Goal: Information Seeking & Learning: Check status

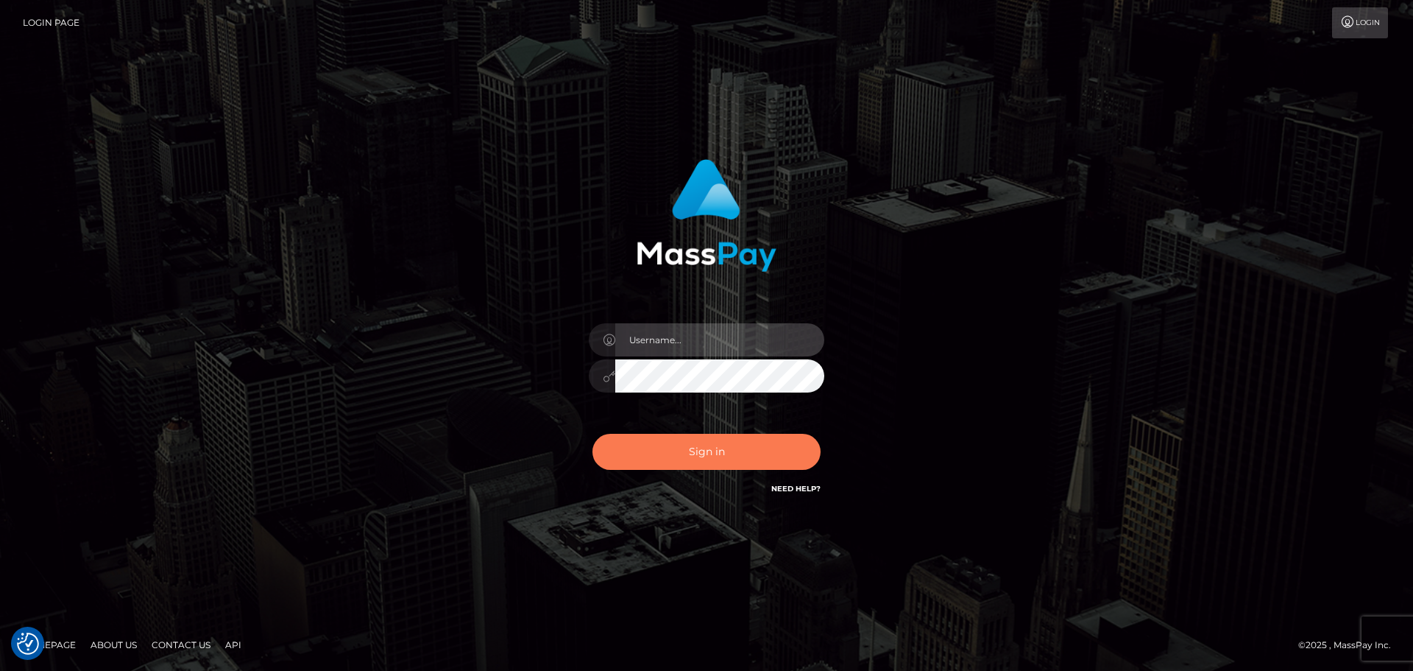
type input "hello.feetfinder"
click at [715, 450] on button "Sign in" at bounding box center [707, 452] width 228 height 36
type input "hello.feetfinder"
click at [698, 440] on button "Sign in" at bounding box center [707, 452] width 228 height 36
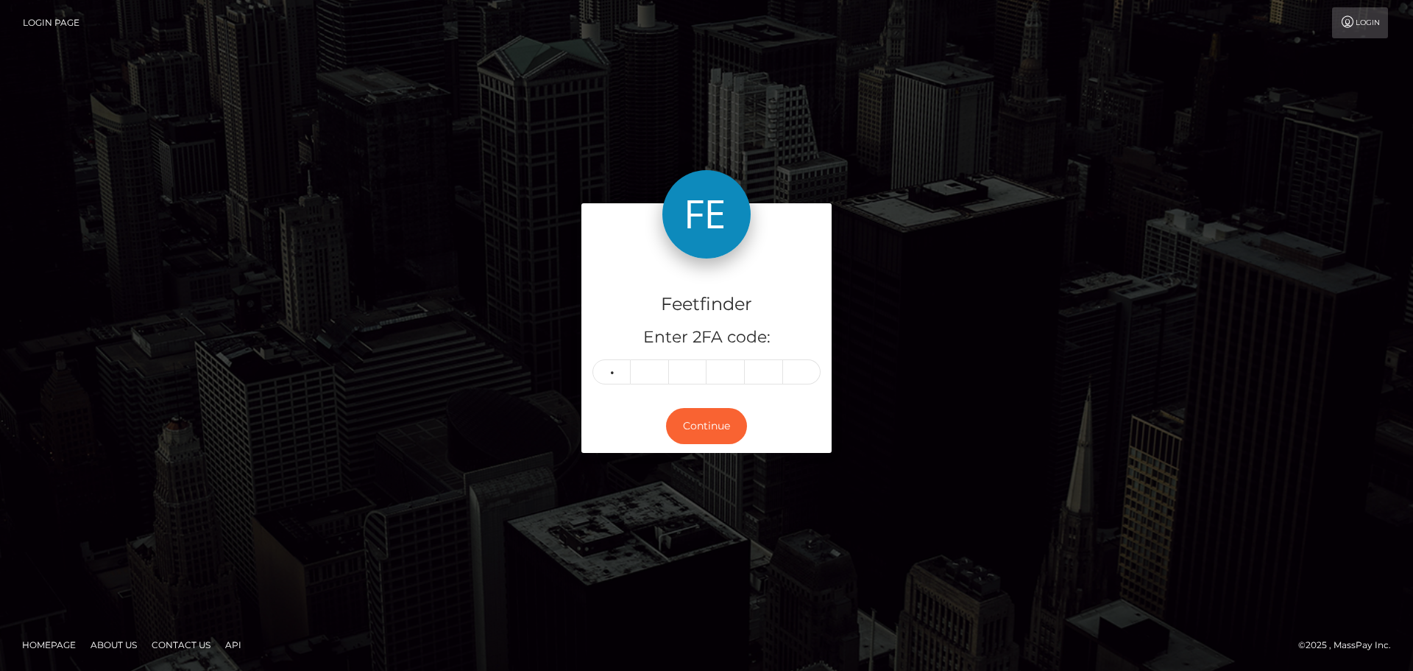
type input "7"
type input "2"
type input "4"
type input "9"
type input "2"
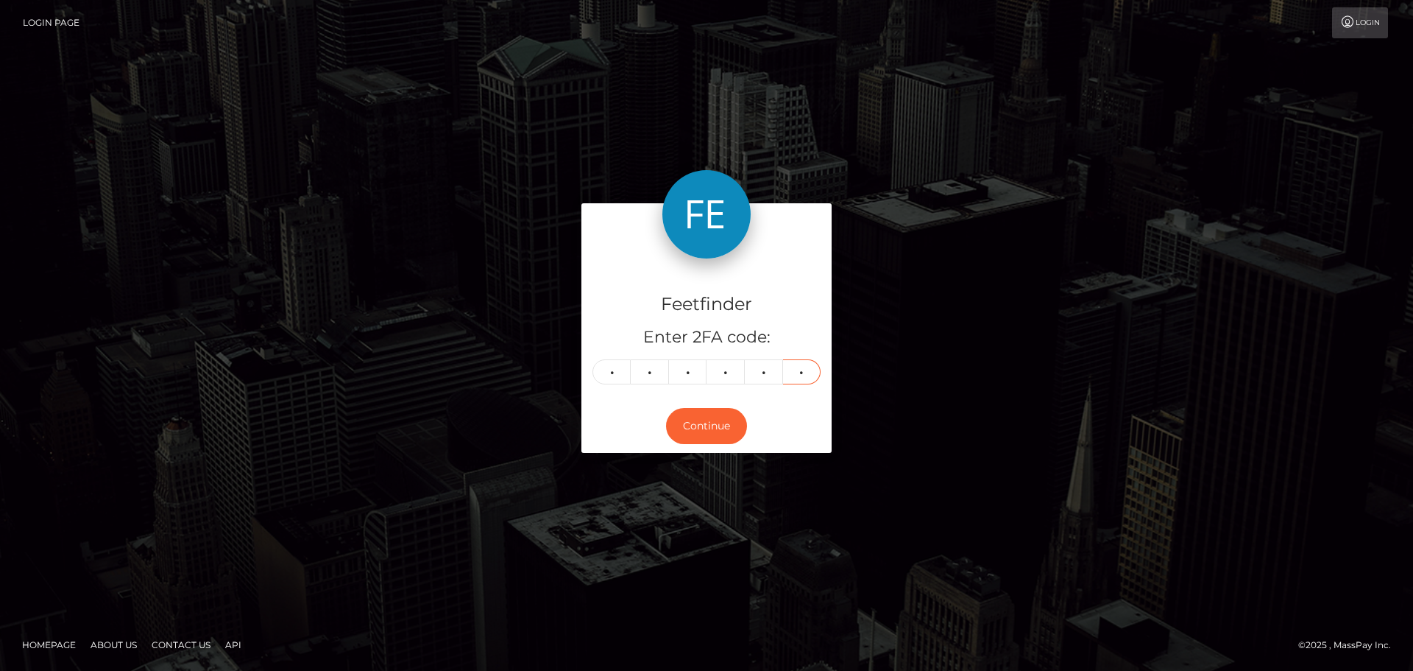
type input "0"
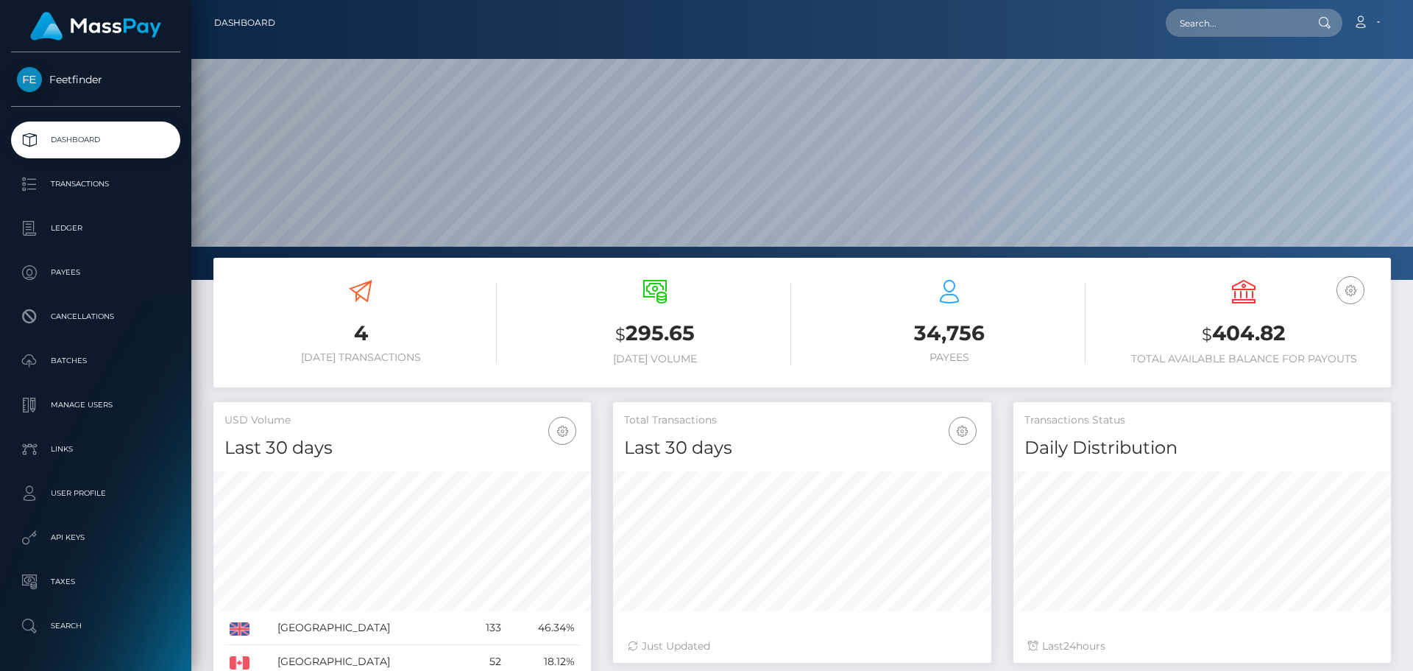
scroll to position [261, 378]
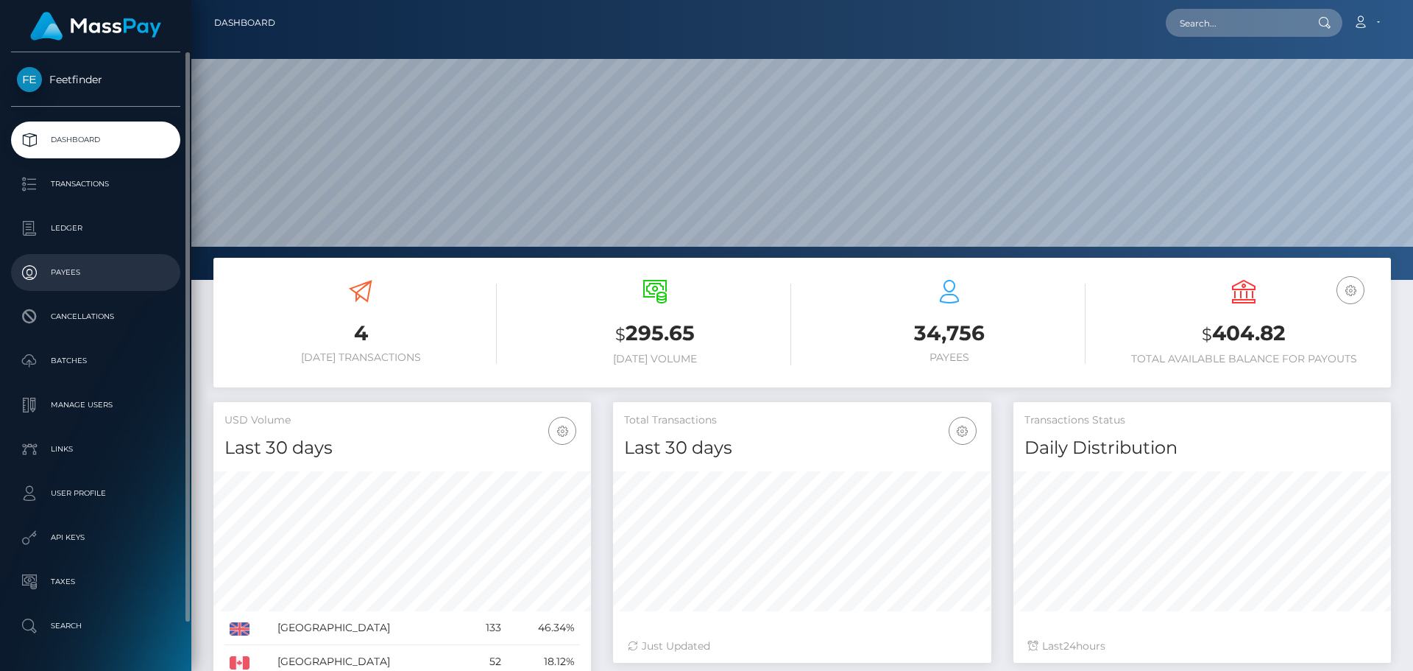
click at [60, 255] on link "Payees" at bounding box center [95, 272] width 169 height 37
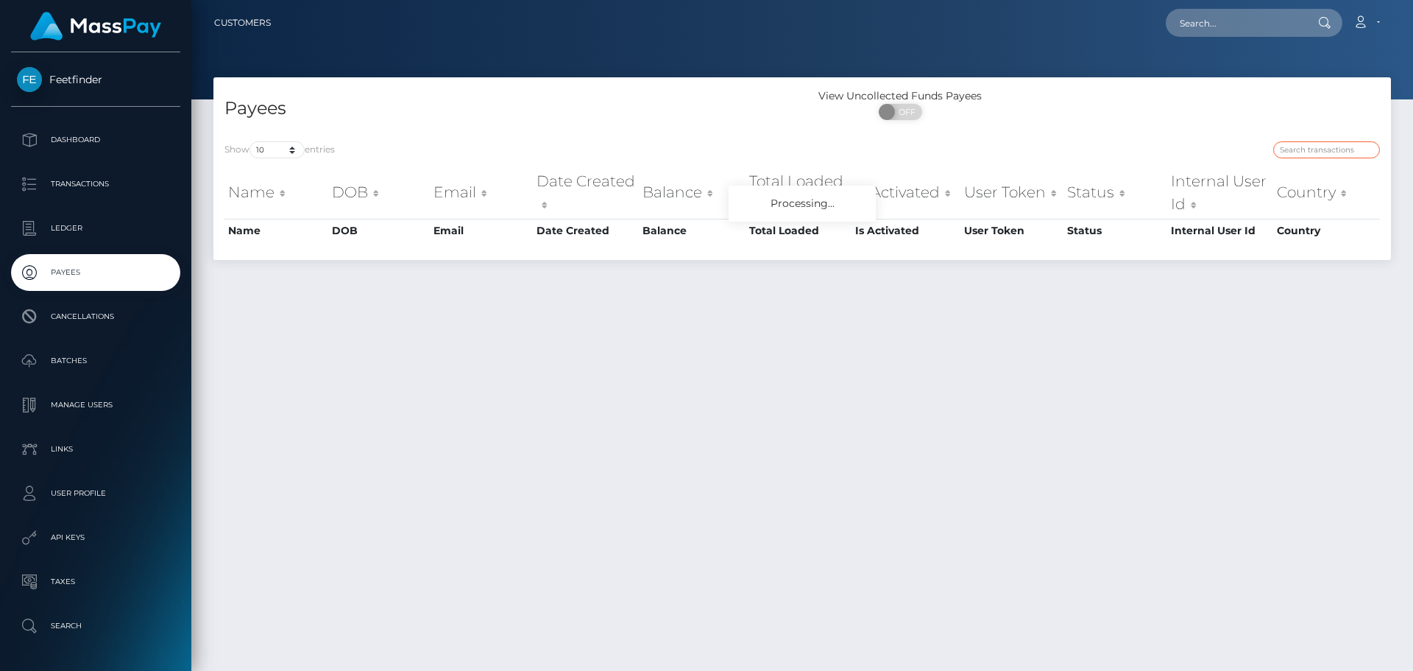
click at [1310, 146] on input "search" at bounding box center [1326, 149] width 107 height 17
paste input "11de8527-7b41-11f0-8023-0266f44cc279"
type input "11de8527-7b41-11f0-8023-0266f44cc279"
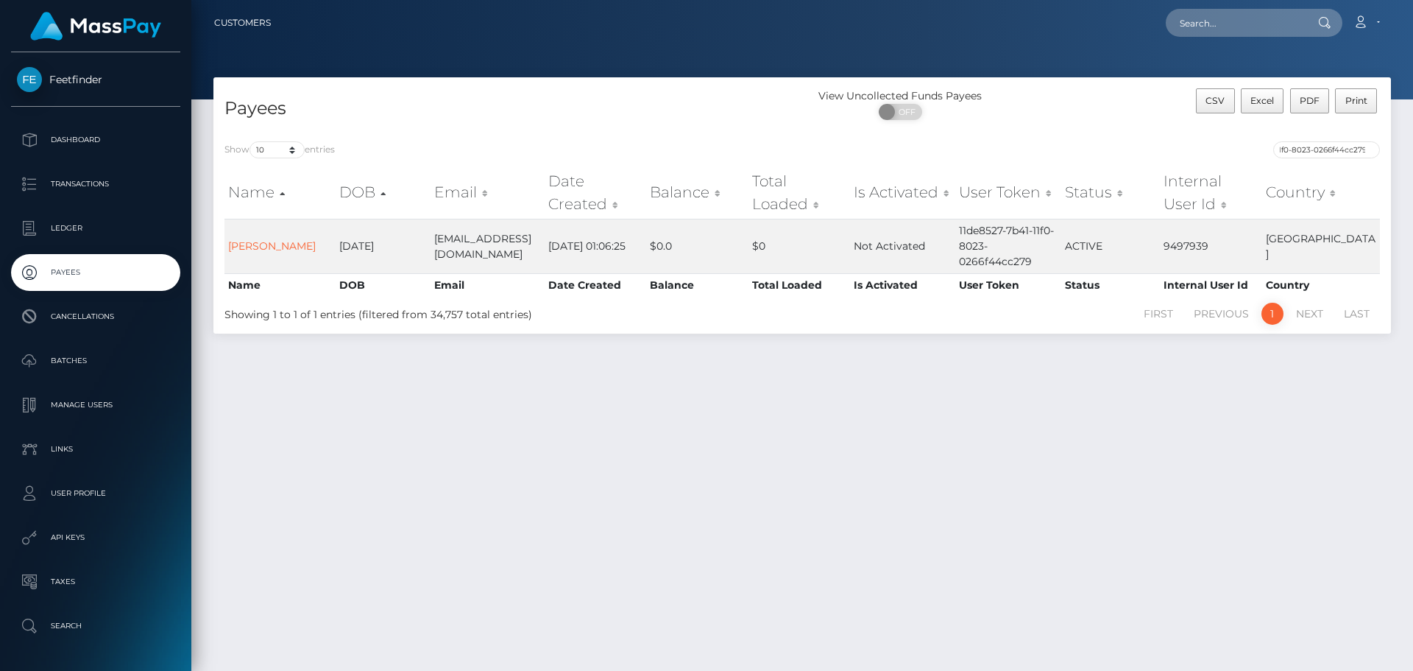
scroll to position [0, 0]
click at [1310, 145] on input "11de8527-7b41-11f0-8023-0266f44cc279" at bounding box center [1326, 149] width 107 height 17
paste input "11de8527-7b41-11f0-8023-0266f44cc279"
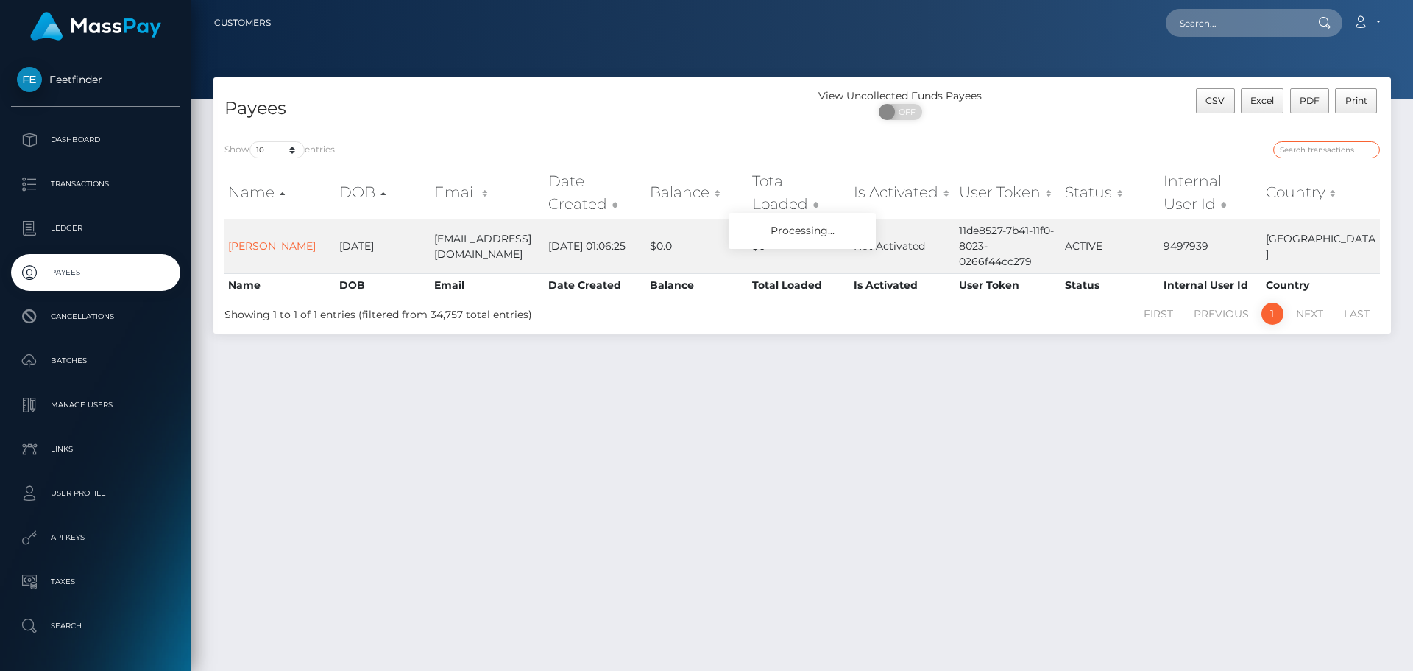
type input "11de8527-7b41-11f0-8023-0266f44cc279"
click at [78, 275] on p "Payees" at bounding box center [96, 272] width 158 height 22
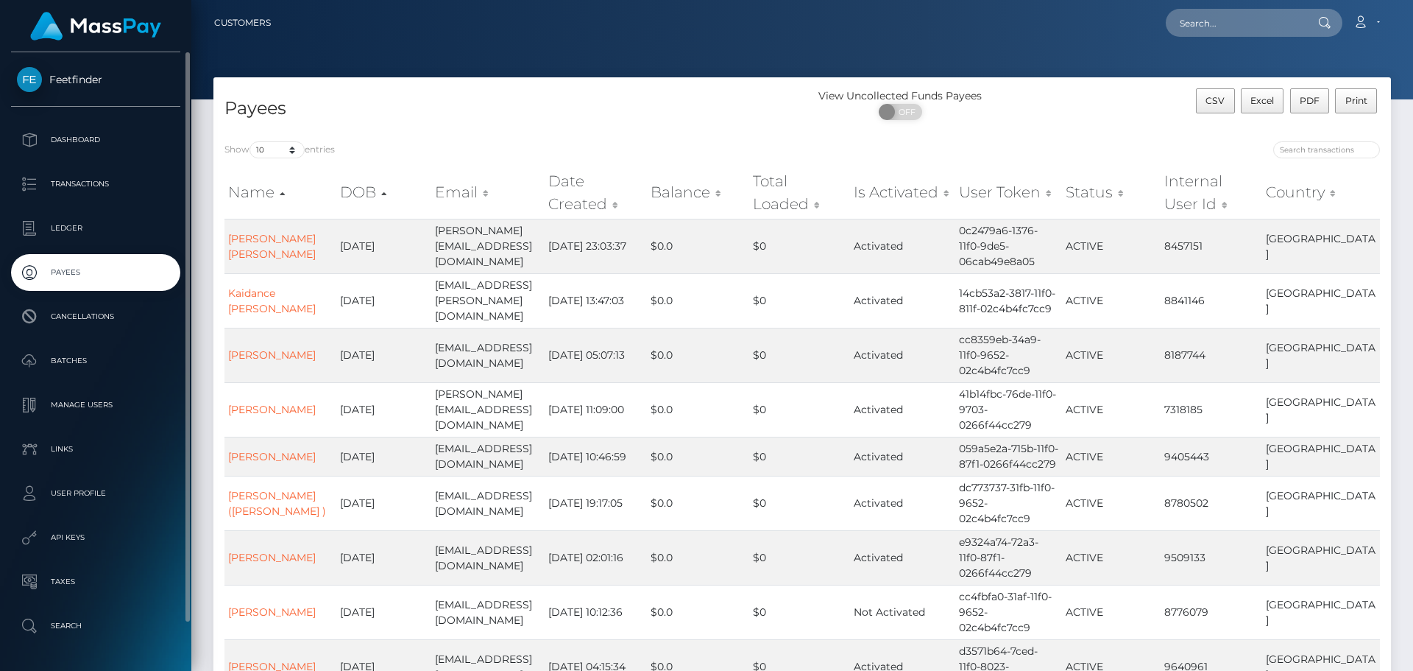
click at [104, 272] on p "Payees" at bounding box center [96, 272] width 158 height 22
click at [1313, 154] on input "search" at bounding box center [1326, 149] width 107 height 17
paste input "0ba72400-9a0f-11f0-bd85-0694aced620b"
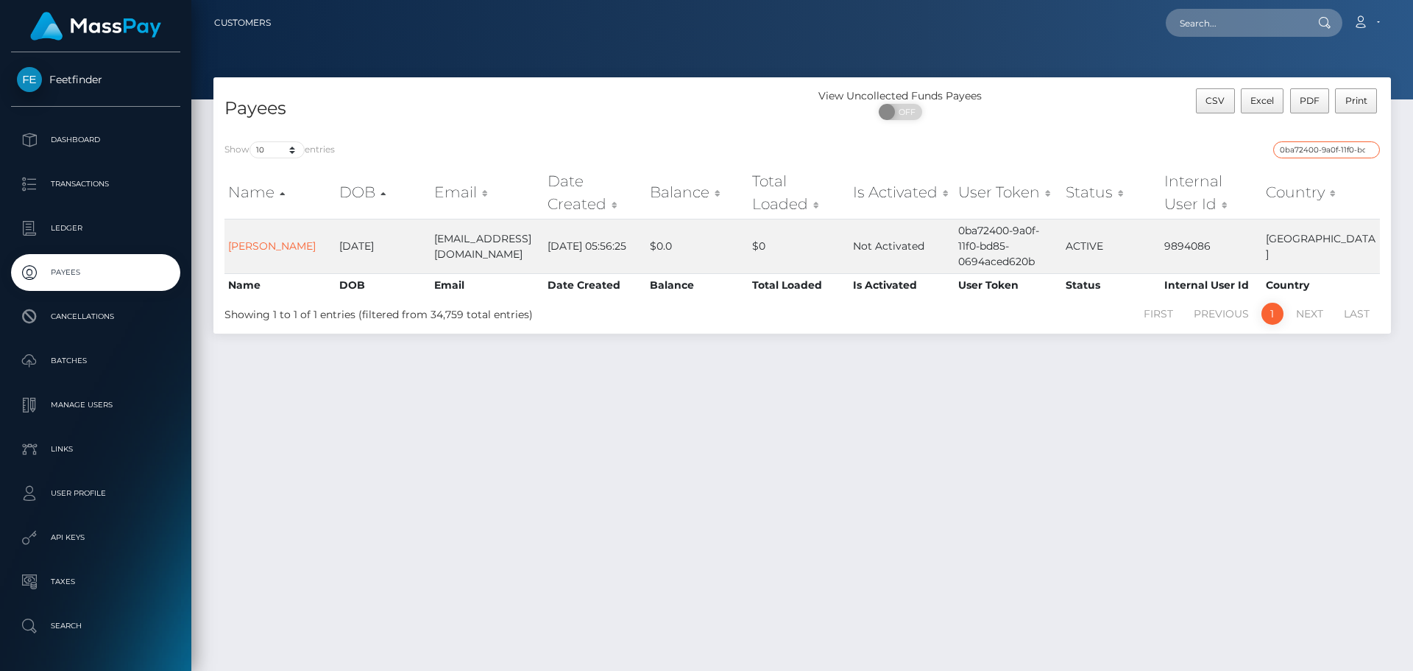
click at [1312, 142] on input "0ba72400-9a0f-11f0-bd85-0694aced620b" at bounding box center [1326, 149] width 107 height 17
paste input "4b089c46-8505-11f0-8023-0266f44cc279"
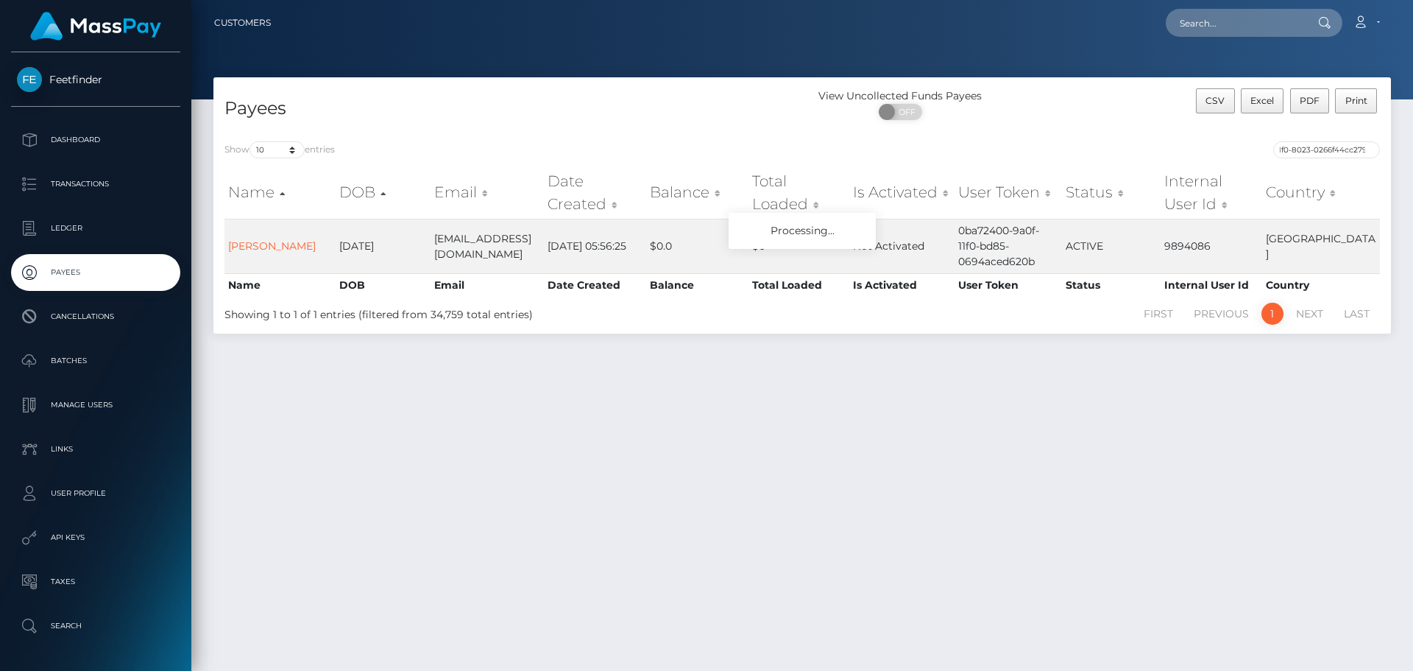
click at [646, 533] on div "Payees View Uncollected Funds Payees ON OFF CSV Excel PDF Print Show 10 25 50 1…" at bounding box center [802, 367] width 1222 height 580
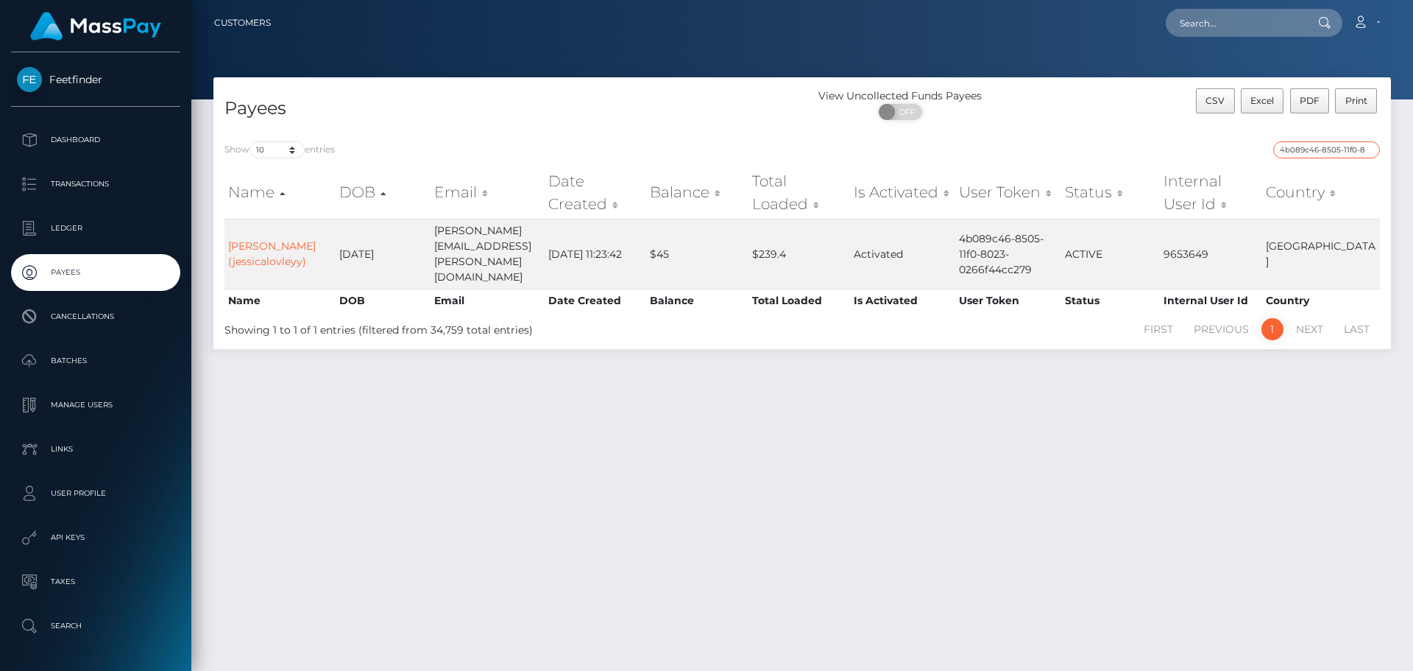
click at [1302, 149] on input "4b089c46-8505-11f0-8023-0266f44cc279" at bounding box center [1326, 149] width 107 height 17
paste input "7b39e18-74f3-11f0-970"
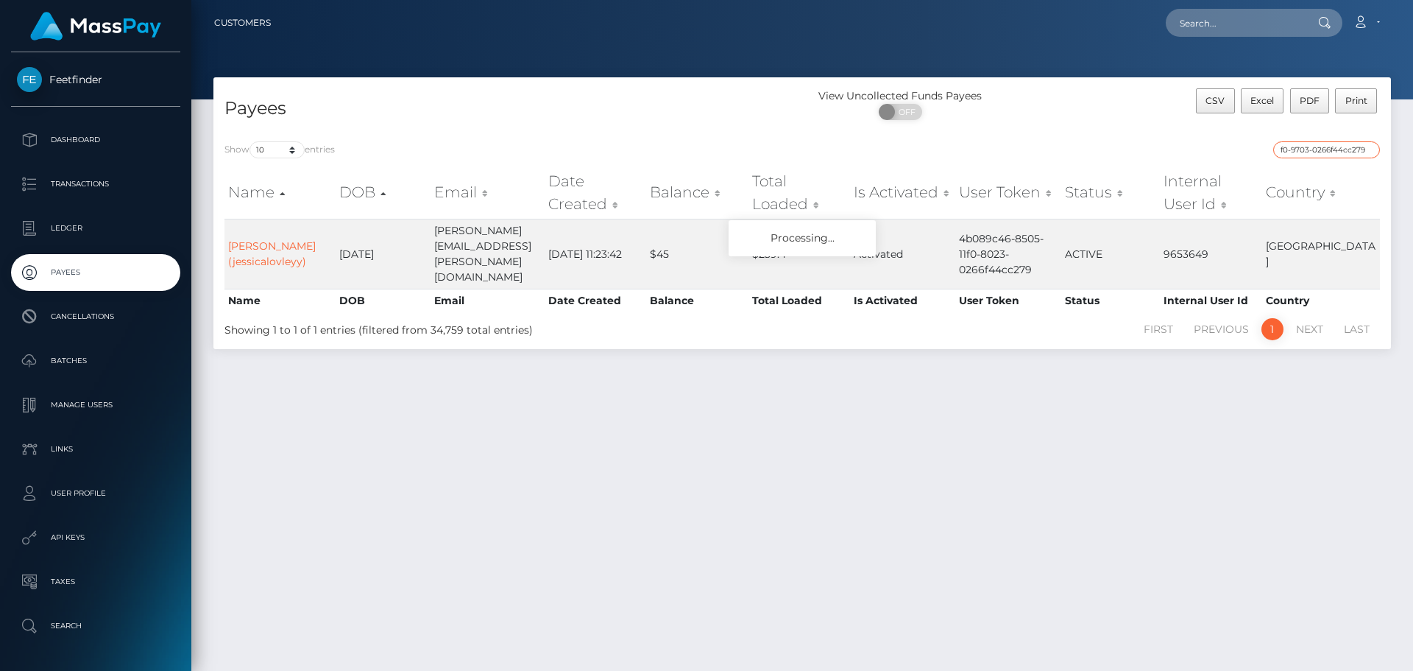
type input "47b39e18-74f3-11f0-9703-0266f44cc279"
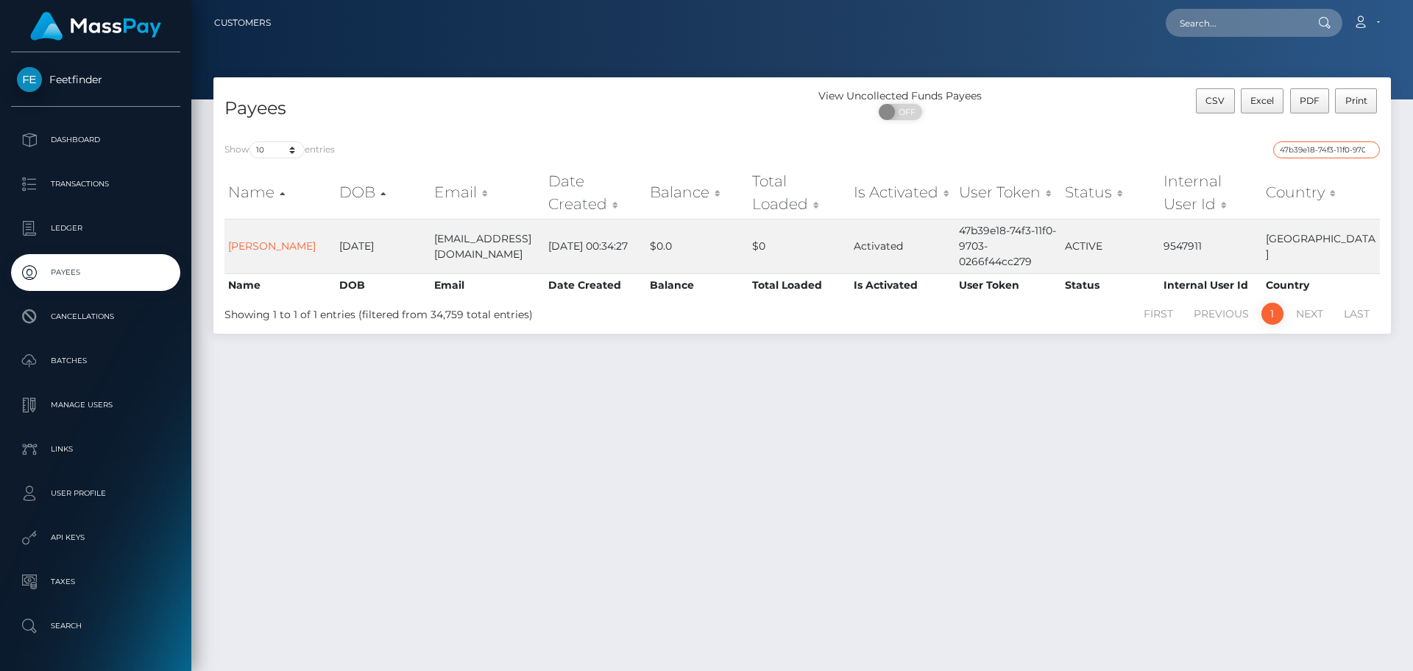
click at [1371, 151] on input "47b39e18-74f3-11f0-9703-0266f44cc279" at bounding box center [1326, 149] width 107 height 17
paste input "be70b33f-9776-11f0-bd85-0694aced620b"
type input "be70b33f-9776-11f0-bd85-0694aced620b"
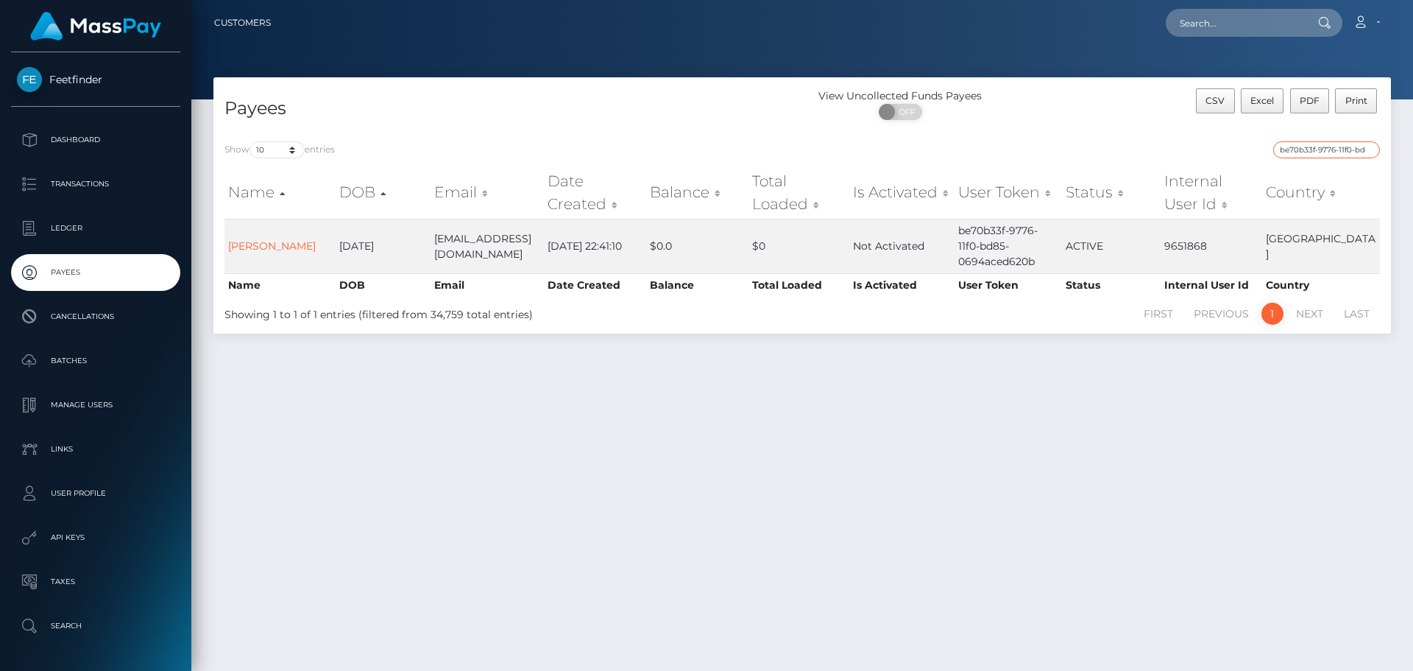
click at [1369, 147] on input "be70b33f-9776-11f0-bd85-0694aced620b" at bounding box center [1326, 149] width 107 height 17
paste input "0e34915e-837d-11f0-8023-0266f44cc279"
click at [1335, 146] on input "0e34915e-837d-11f0-8023-0266f44cc279" at bounding box center [1326, 149] width 107 height 17
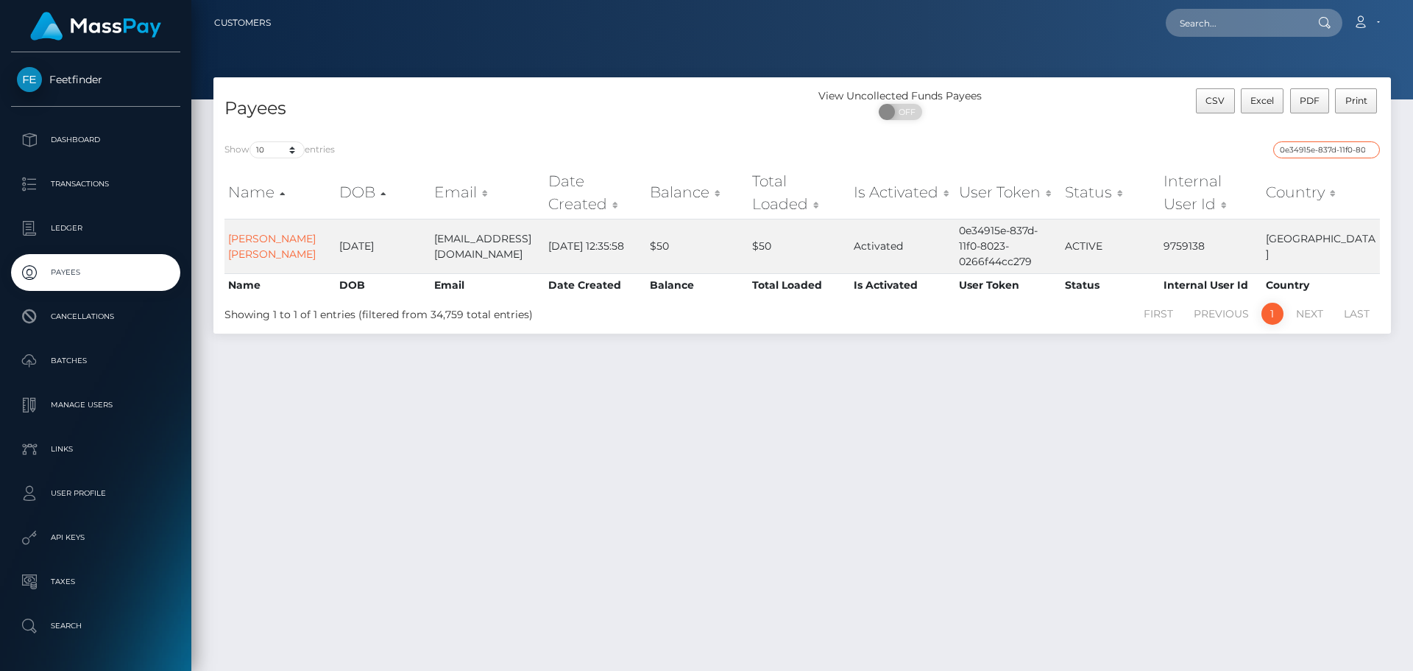
paste input "ed87d830-a232-11f0-bd75-060e06e9f077"
type input "ed87d830-a232-11f0-bd75-060e06e9f077"
click at [1309, 138] on div "Show 10 25 50 100 250 entries ed87d830-a232-11f0-bd75-060e06e9f077 Name DOB Ema…" at bounding box center [802, 231] width 1178 height 203
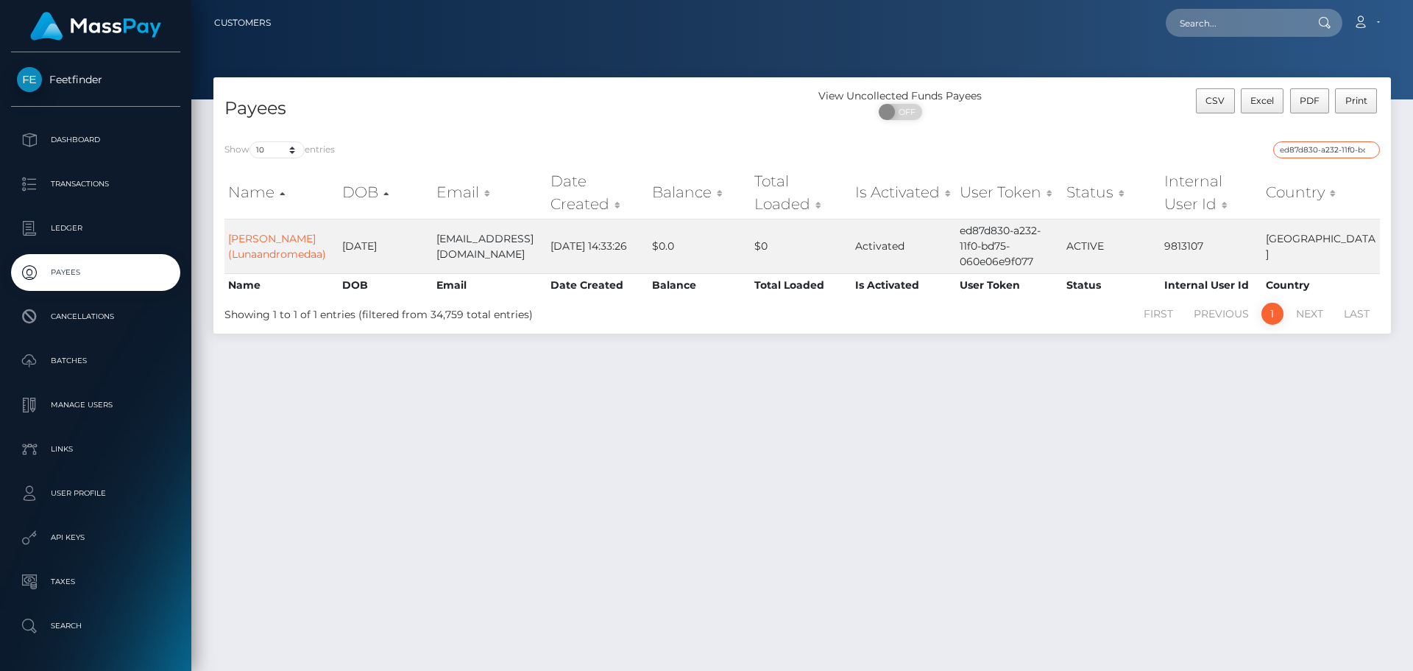
click at [1308, 149] on input "ed87d830-a232-11f0-bd75-060e06e9f077" at bounding box center [1326, 149] width 107 height 17
click at [1307, 149] on input "ed87d830-a232-11f0-bd75-060e06e9f077" at bounding box center [1326, 149] width 107 height 17
click at [1307, 148] on input "ed87d830-a232-11f0-bd75-060e06e9f077" at bounding box center [1326, 149] width 107 height 17
paste input "c367240f-9c73-11f0-bd85-0694aced620b"
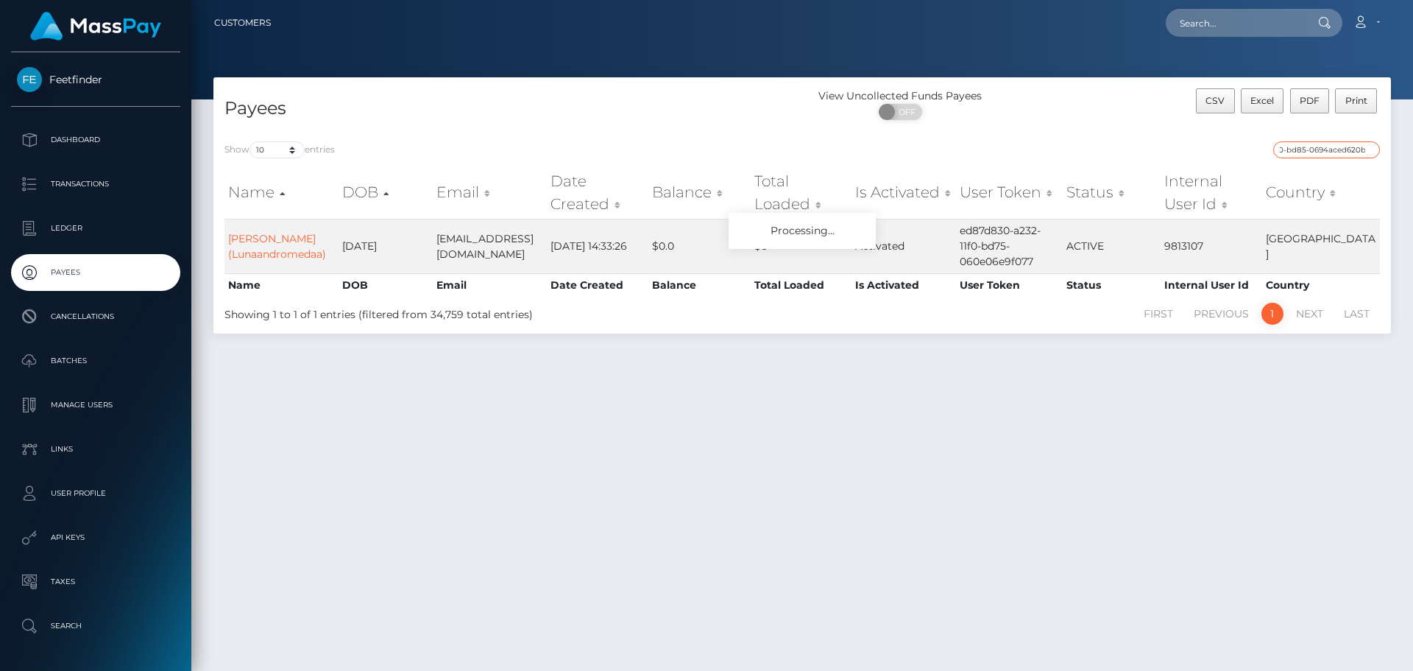
type input "c367240f-9c73-11f0-bd85-0694aced620b"
click at [1333, 152] on input "c367240f-9c73-11f0-bd85-0694aced620b" at bounding box center [1326, 149] width 107 height 17
click at [1332, 152] on input "c367240f-9c73-11f0-bd85-0694aced620b" at bounding box center [1326, 149] width 107 height 17
click at [1335, 149] on input "c367240f-9c73-11f0-bd85-0694aced620b" at bounding box center [1326, 149] width 107 height 17
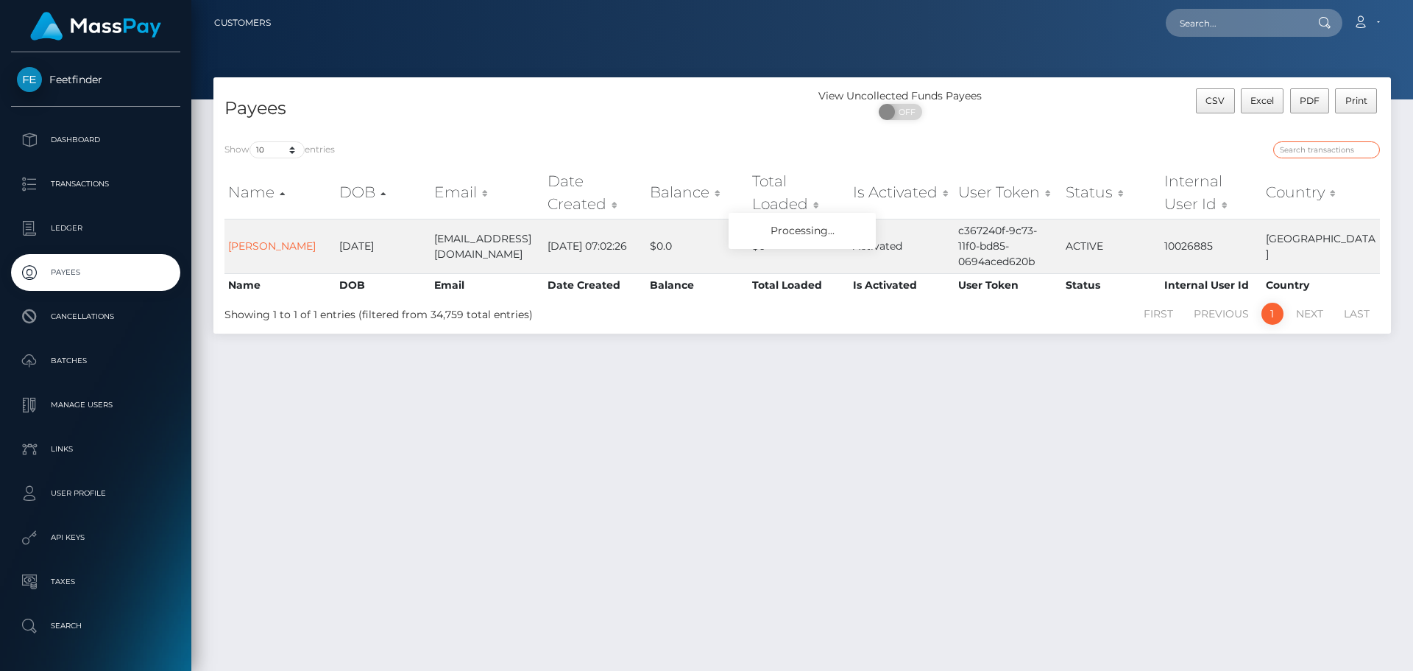
paste input "271eed2a-7cdc-11f0-8023-0266f44cc279"
type input "271eed2a-7cdc-11f0-8023-0266f44cc279"
click at [1369, 149] on input "271eed2a-7cdc-11f0-8023-0266f44cc279" at bounding box center [1326, 149] width 107 height 17
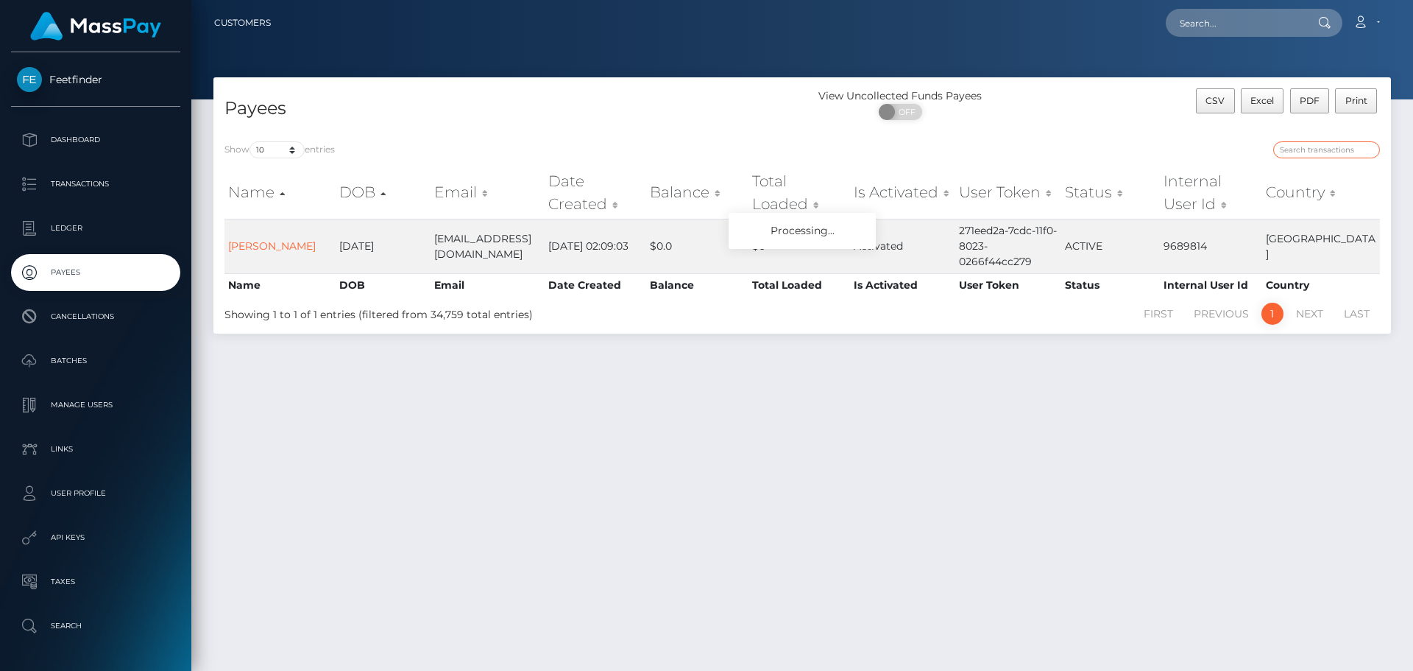
paste input "d26a7077-a1c9-11f0-bd75-060e06e9f077"
type input "d26a7077-a1c9-11f0-bd75-060e06e9f077"
click at [1304, 144] on input "d26a7077-a1c9-11f0-bd75-060e06e9f077" at bounding box center [1326, 149] width 107 height 17
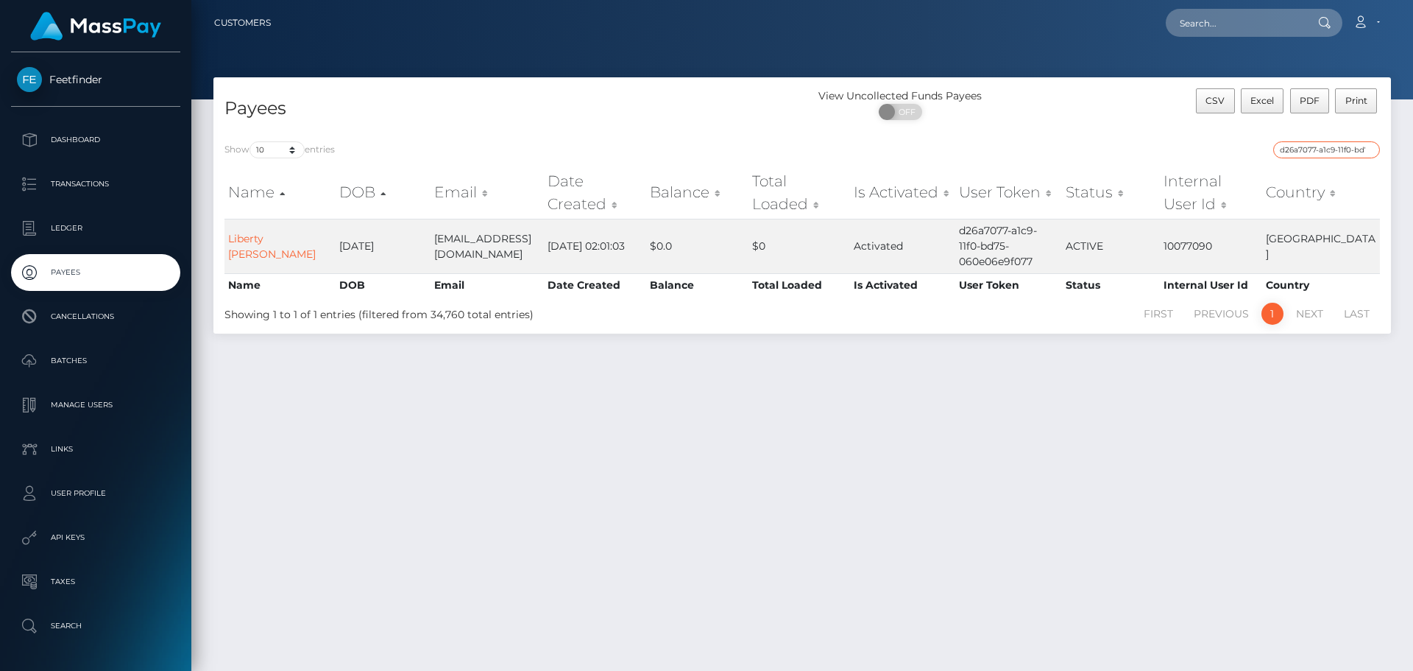
click at [1305, 146] on input "d26a7077-a1c9-11f0-bd75-060e06e9f077" at bounding box center [1326, 149] width 107 height 17
click at [1313, 146] on input "d26a7077-a1c9-11f0-bd75-060e06e9f077" at bounding box center [1326, 149] width 107 height 17
click at [1314, 146] on input "d26a7077-a1c9-11f0-bd75-060e06e9f077" at bounding box center [1326, 149] width 107 height 17
click at [1369, 144] on input "d26a7077-a1c9-11f0-bd75-060e06e9f077" at bounding box center [1326, 149] width 107 height 17
click at [1368, 147] on input "d26a7077-a1c9-11f0-bd75-060e06e9f077" at bounding box center [1326, 149] width 107 height 17
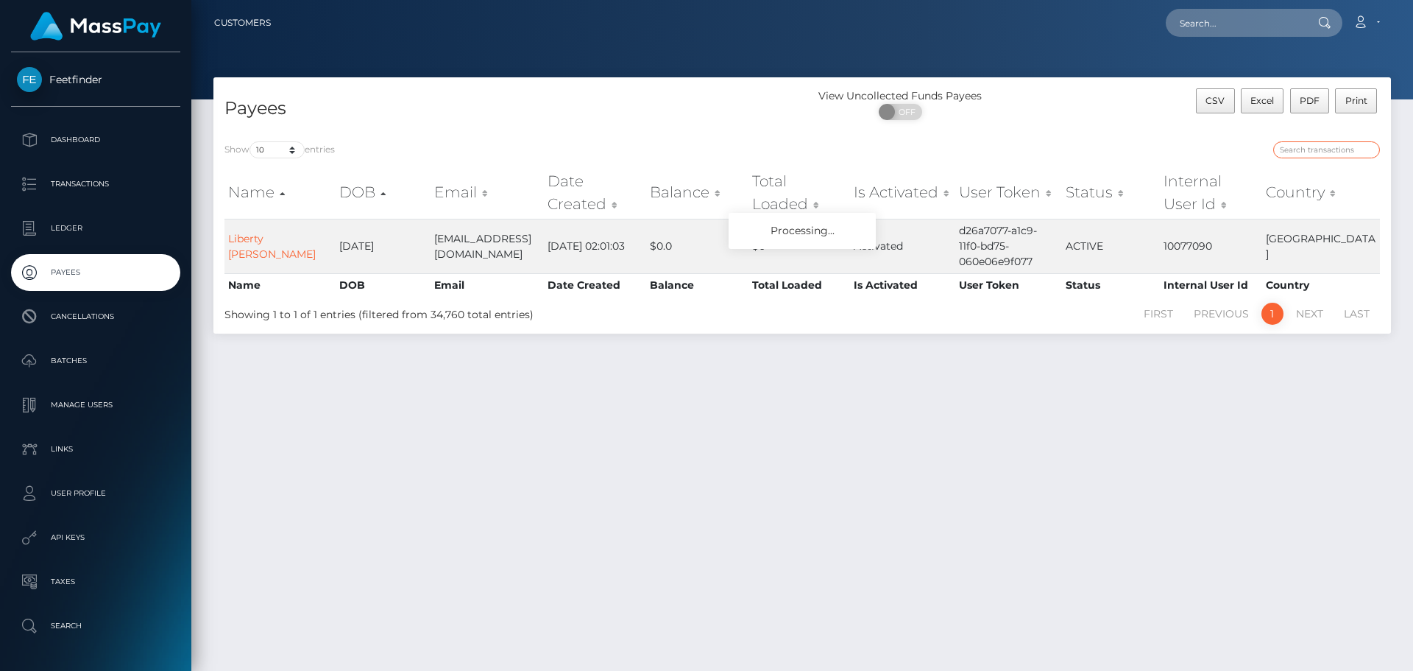
click at [1318, 150] on input "search" at bounding box center [1326, 149] width 107 height 17
paste input "2834c387-25a9-11f0-8906-06cab49e8a05"
type input "2834c387-25a9-11f0-8906-06cab49e8a05"
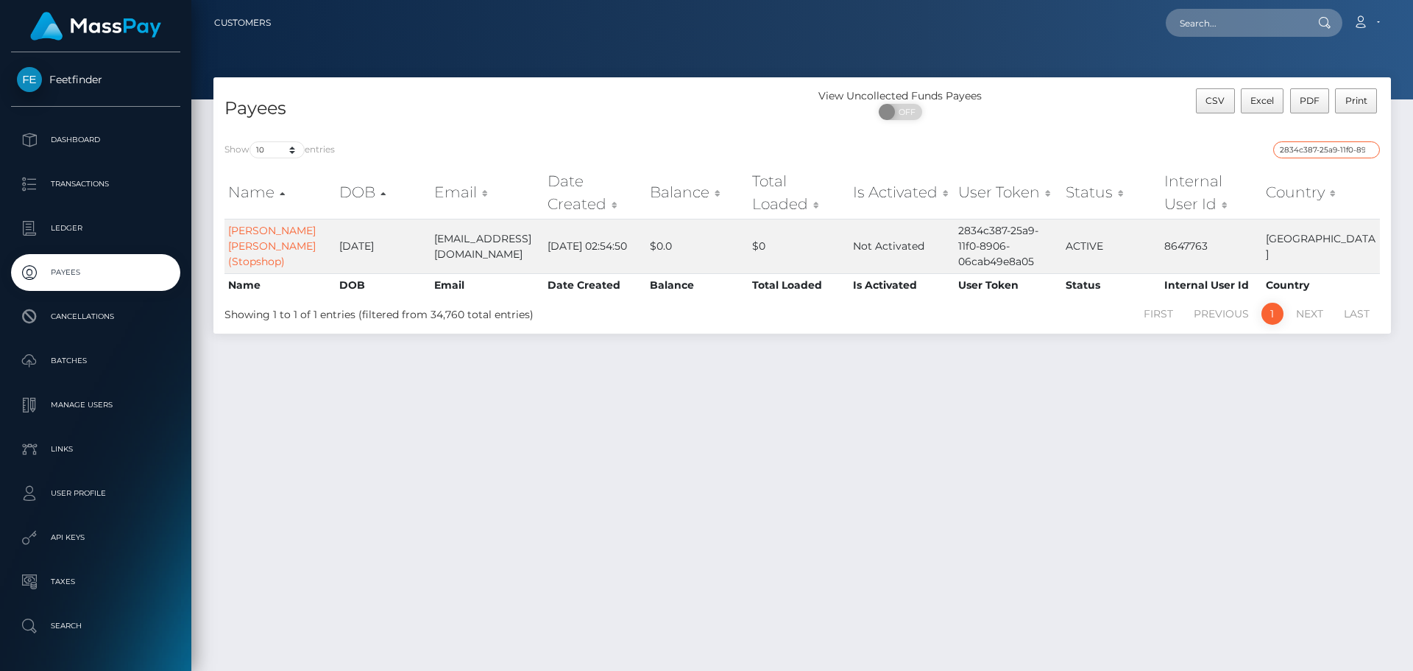
click at [1323, 150] on input "2834c387-25a9-11f0-8906-06cab49e8a05" at bounding box center [1326, 149] width 107 height 17
click at [1322, 151] on input "2834c387-25a9-11f0-8906-06cab49e8a05" at bounding box center [1326, 149] width 107 height 17
paste input "fe365b7d-8d08-11f0-bd85-0694aced620b"
click at [989, 241] on td "fe365b7d-8d08-11f0-bd85-0694aced620b" at bounding box center [1008, 246] width 107 height 54
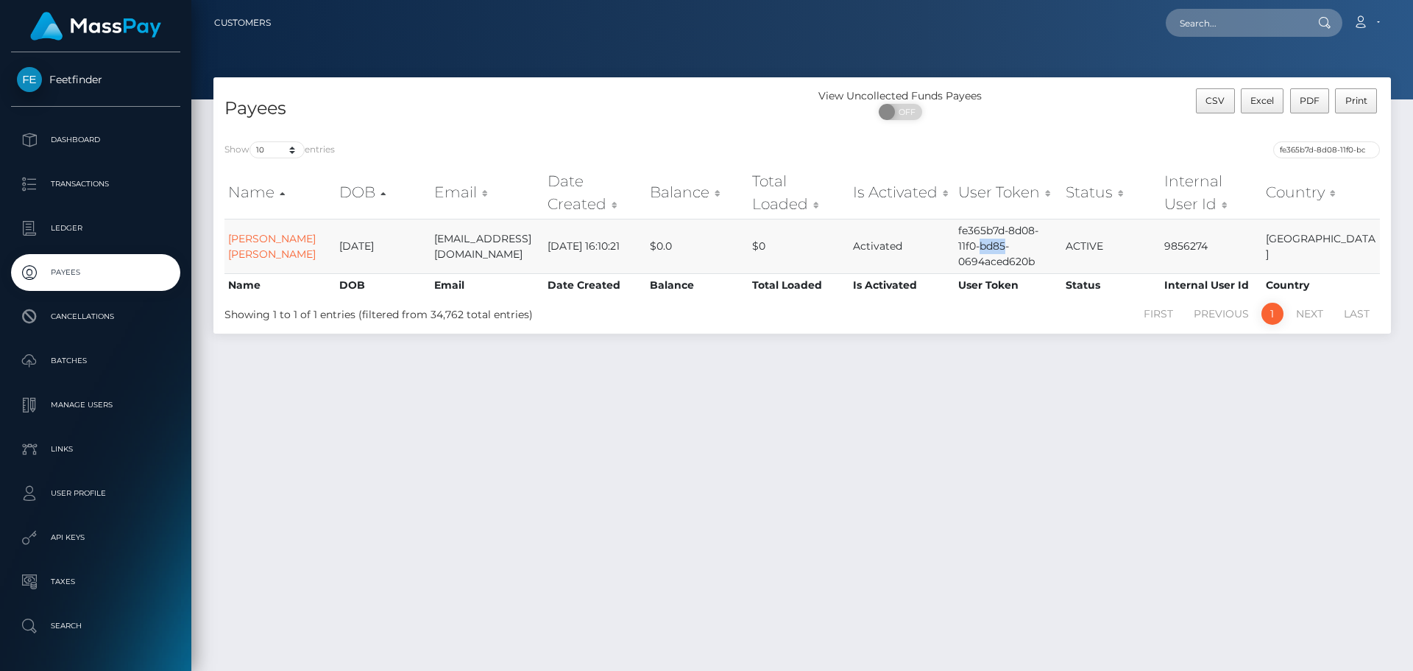
click at [989, 241] on td "fe365b7d-8d08-11f0-bd85-0694aced620b" at bounding box center [1008, 246] width 107 height 54
click at [989, 242] on td "fe365b7d-8d08-11f0-bd85-0694aced620b" at bounding box center [1008, 246] width 107 height 54
copy td "fe365b7d-8d08-11f0-bd85-0694aced620b"
click at [1321, 148] on input "fe365b7d-8d08-11f0-bd85-0694aced620b" at bounding box center [1326, 149] width 107 height 17
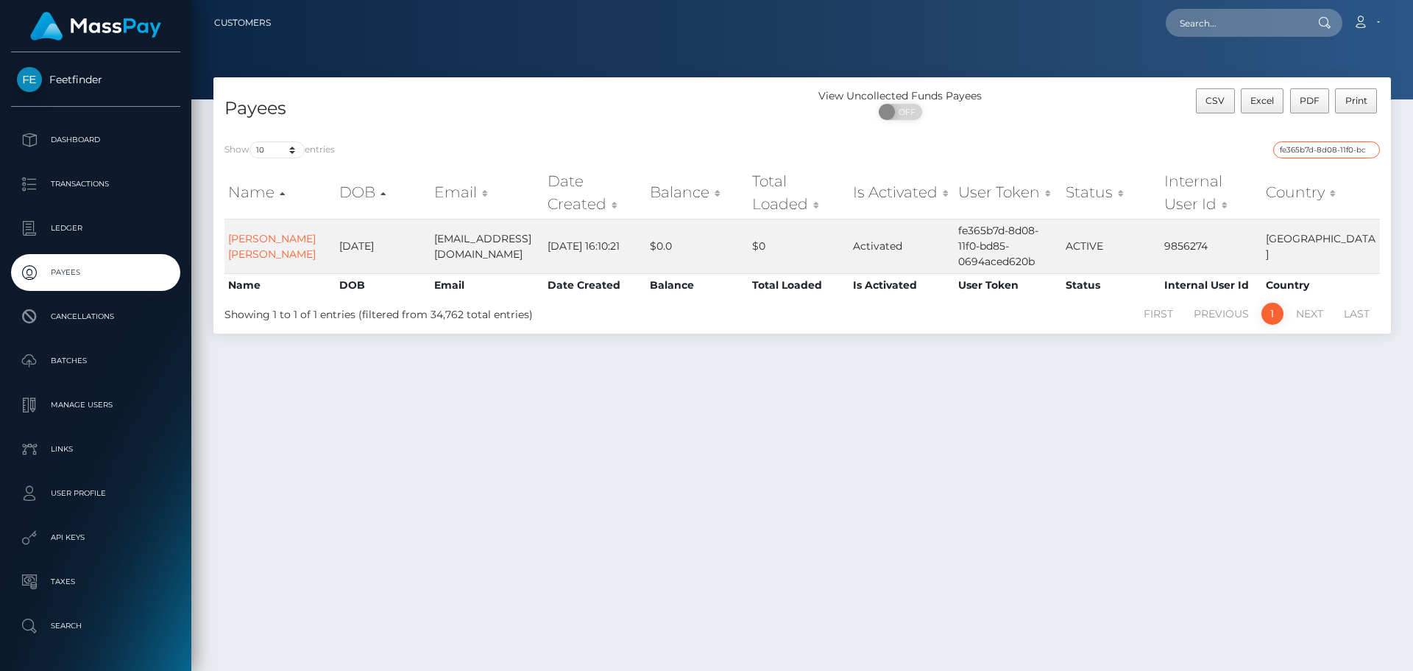
drag, startPoint x: 1321, startPoint y: 148, endPoint x: 1298, endPoint y: 147, distance: 22.8
click at [1314, 147] on input "fe365b7d-8d08-11f0-bd85-0694aced620b" at bounding box center [1326, 149] width 107 height 17
paste input "da7abe62-942"
type input "da7abe62-9428-11f0-bd85-0694aced620b"
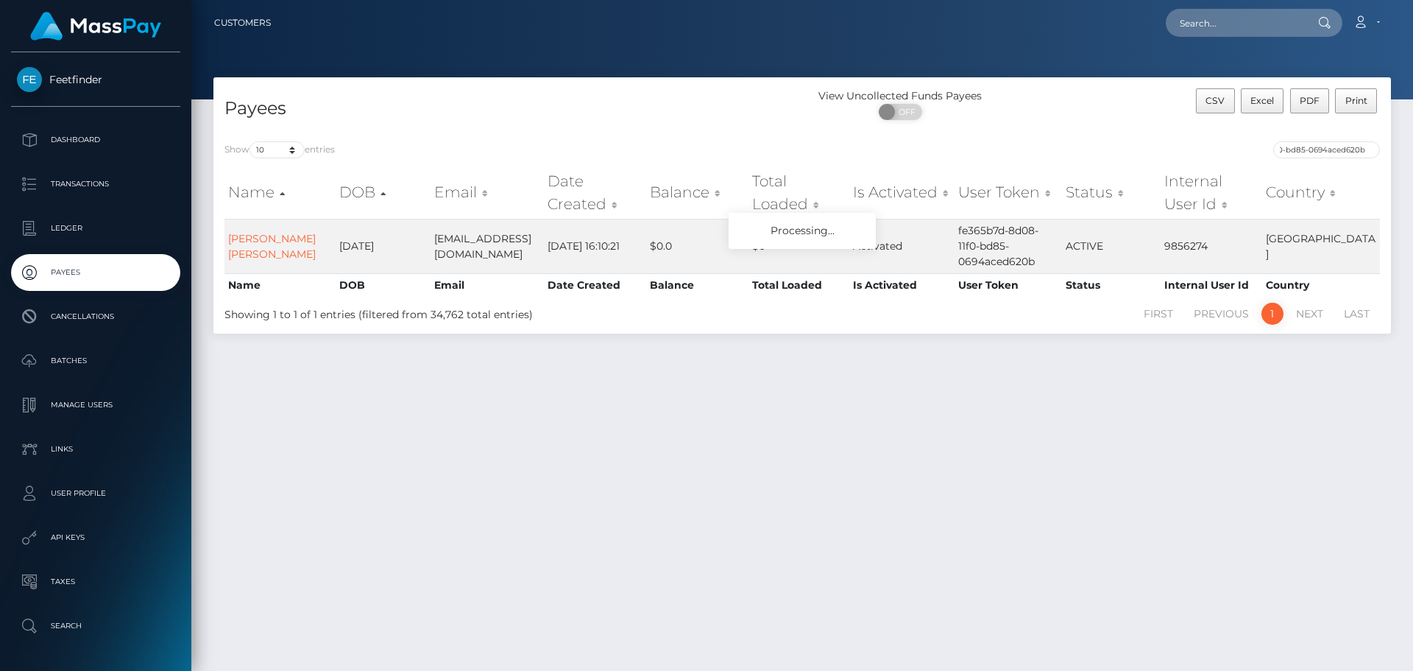
scroll to position [0, 0]
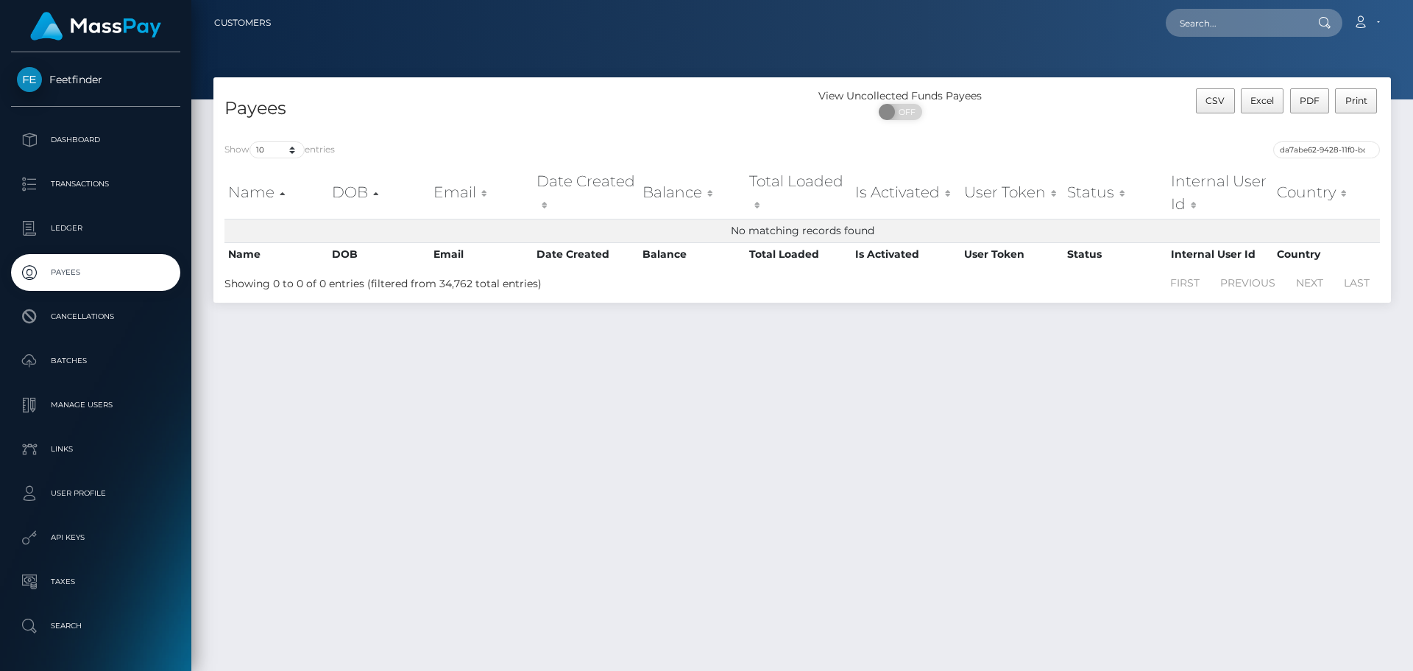
click at [440, 285] on div "Showing 0 to 0 of 0 entries (filtered from 34,762 total entries)" at bounding box center [458, 280] width 469 height 21
click at [441, 286] on div "Showing 0 to 0 of 0 entries (filtered from 34,762 total entries)" at bounding box center [458, 280] width 469 height 21
click at [437, 300] on div "Show 10 25 50 100 250 entries da7abe62-9428-11f0-bd85-0694aced620b Name DOB Ema…" at bounding box center [802, 216] width 1178 height 172
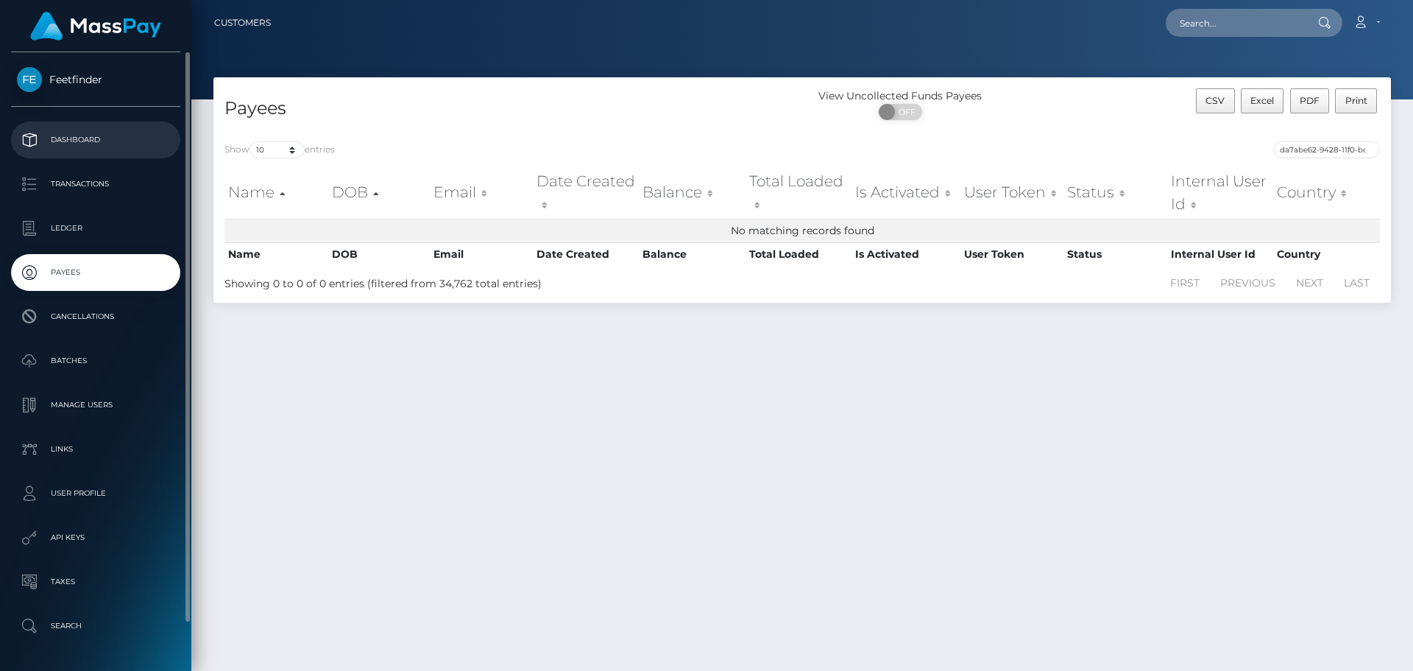
click at [75, 149] on p "Dashboard" at bounding box center [96, 140] width 158 height 22
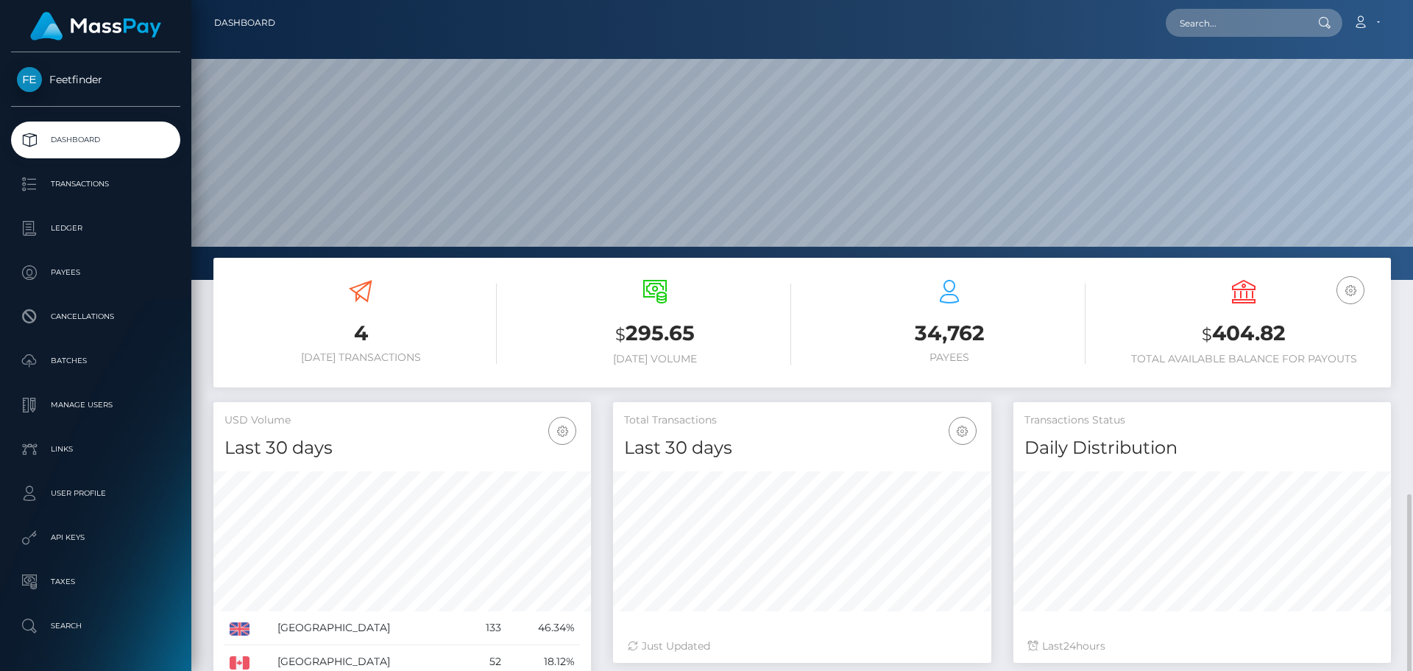
scroll to position [291, 0]
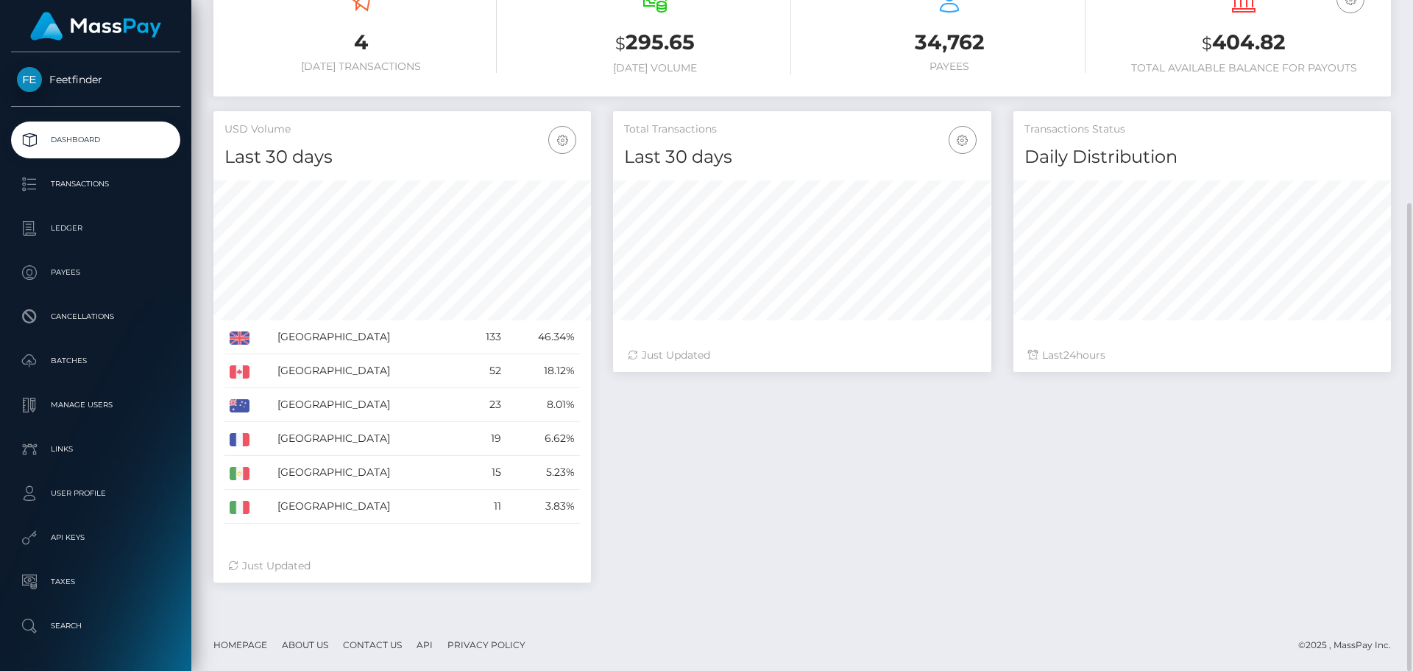
click at [741, 329] on div "Total Transactions Last 30 days Last 30 days Last 60 days Last 90 days Just Upd…" at bounding box center [802, 241] width 378 height 261
click at [667, 356] on div "Just Updated" at bounding box center [802, 354] width 348 height 15
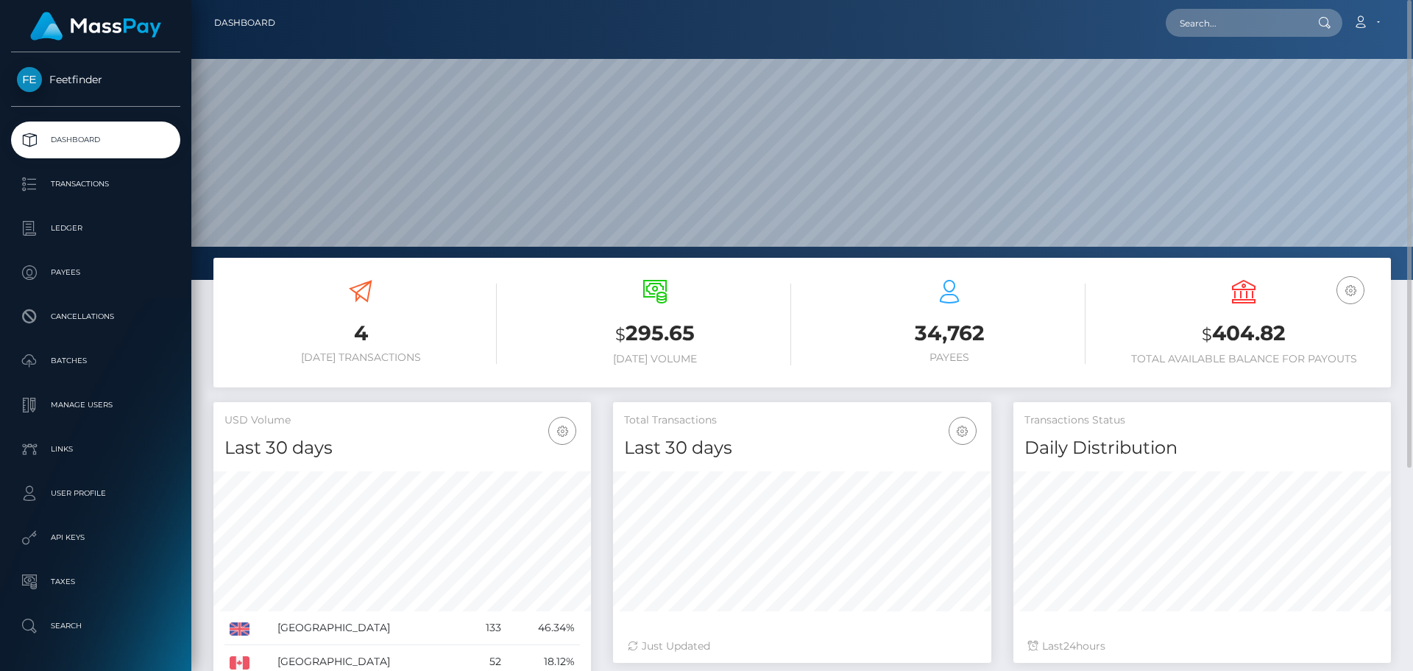
click at [668, 316] on div "$ 295.65 [DATE] Volume" at bounding box center [655, 322] width 272 height 85
click at [658, 311] on div "$ 295.65 [DATE] Volume" at bounding box center [655, 322] width 272 height 85
click at [656, 307] on div at bounding box center [655, 294] width 24 height 28
click at [654, 303] on icon at bounding box center [655, 292] width 24 height 24
click at [654, 297] on icon at bounding box center [655, 292] width 24 height 24
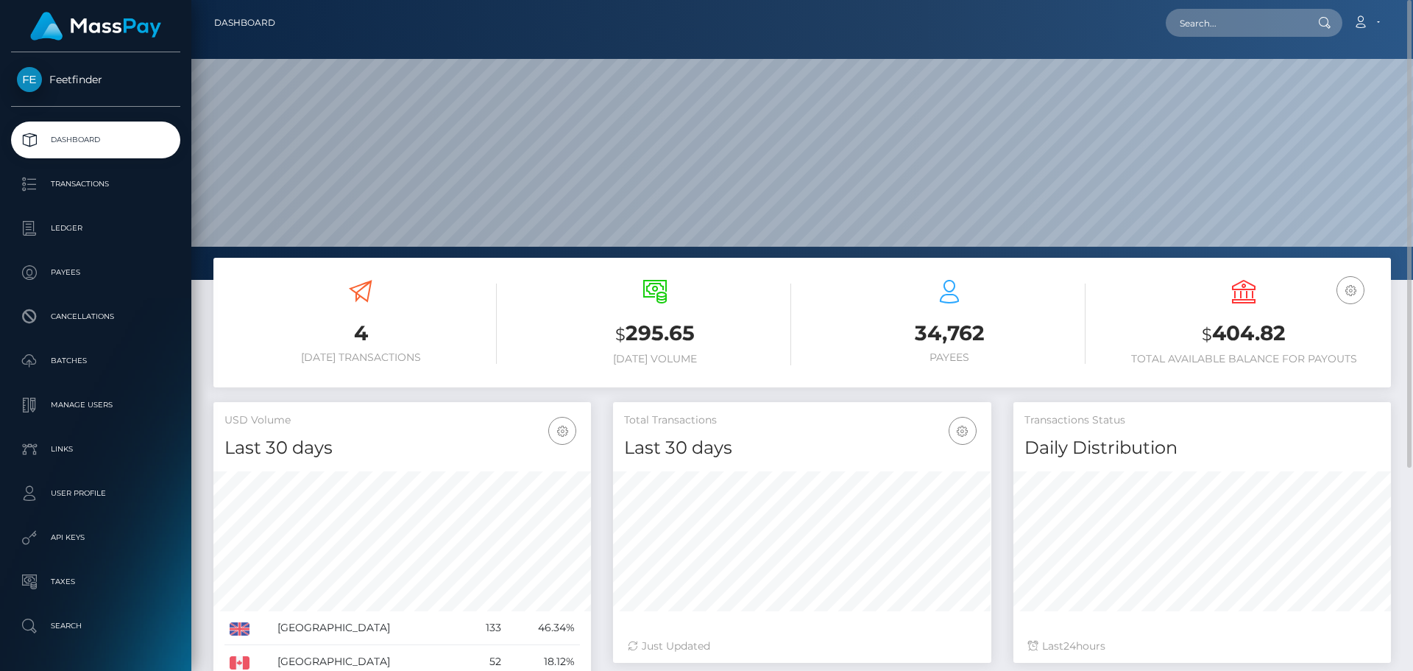
click at [662, 308] on div "$ 295.65 [DATE] Volume" at bounding box center [655, 322] width 272 height 85
click at [648, 325] on h3 "$ 295.65" at bounding box center [655, 334] width 272 height 30
click at [652, 322] on h3 "$ 295.65" at bounding box center [655, 334] width 272 height 30
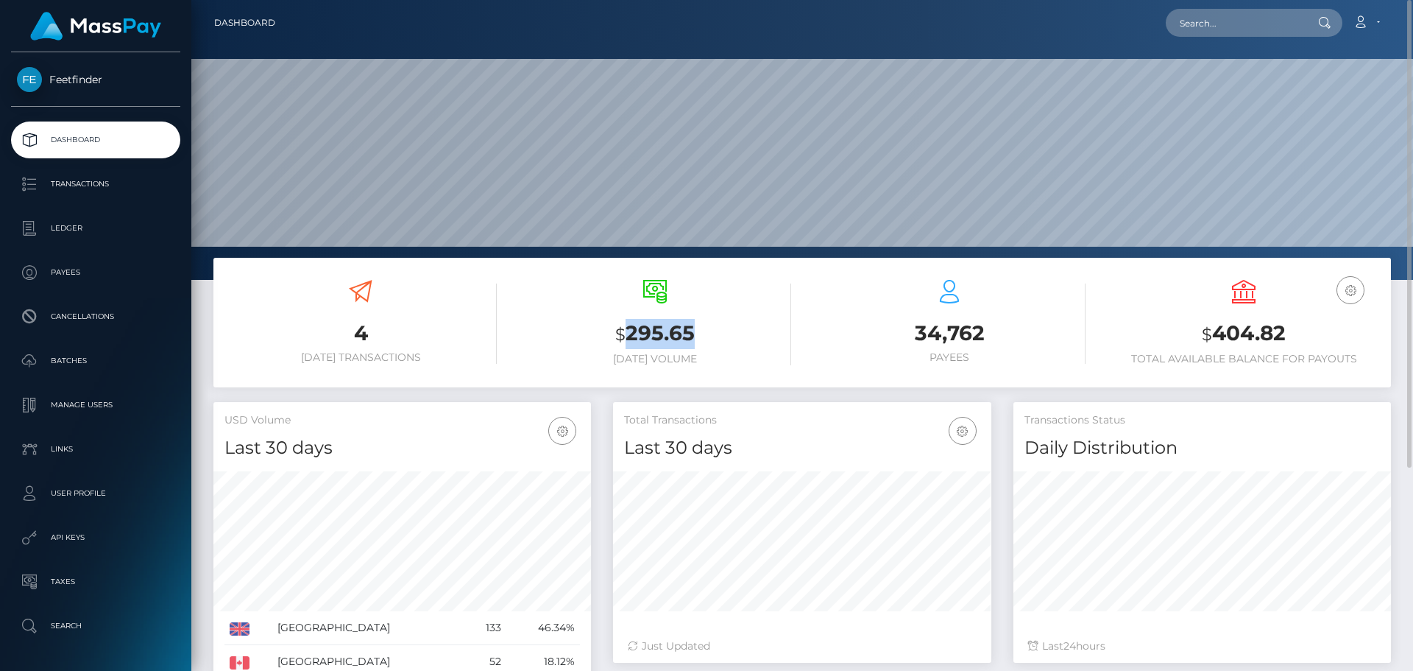
click at [652, 322] on h3 "$ 295.65" at bounding box center [655, 334] width 272 height 30
click at [652, 318] on div "$ 295.65 [DATE] Volume" at bounding box center [655, 322] width 272 height 85
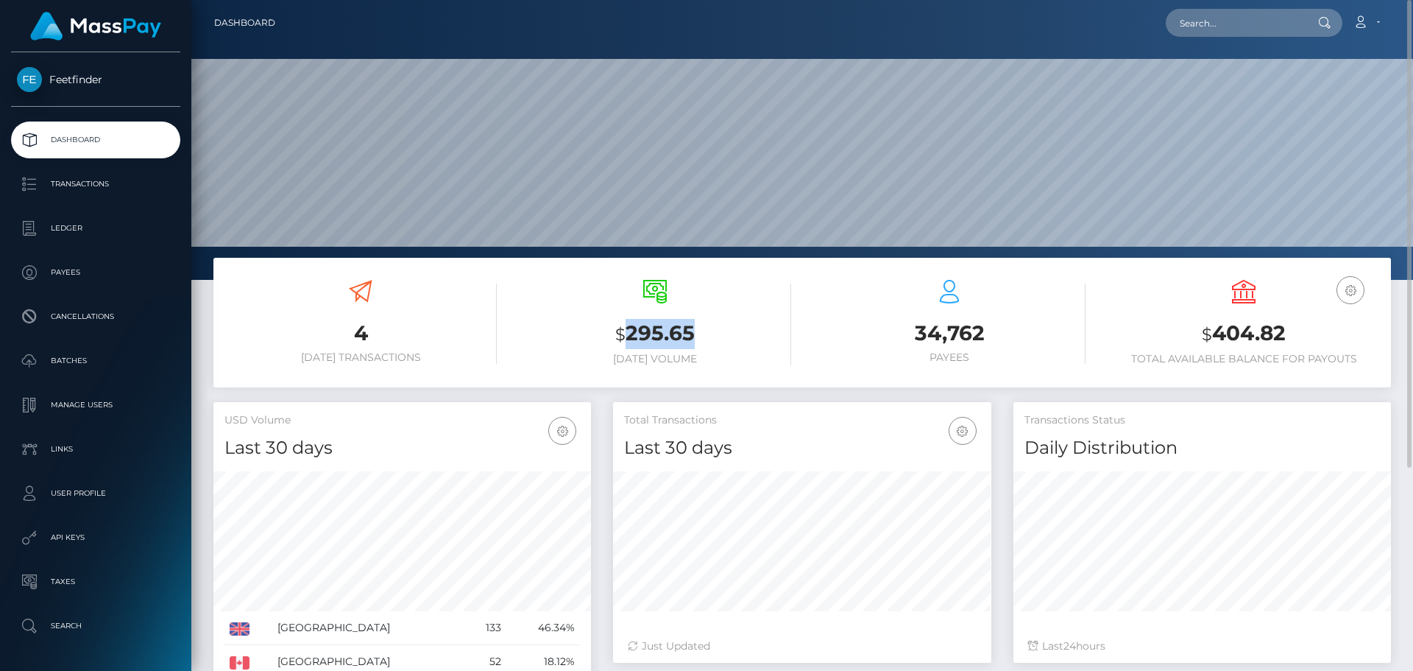
click at [652, 318] on div "$ 295.65 [DATE] Volume" at bounding box center [655, 322] width 272 height 85
click at [648, 322] on h3 "$ 295.65" at bounding box center [655, 334] width 272 height 30
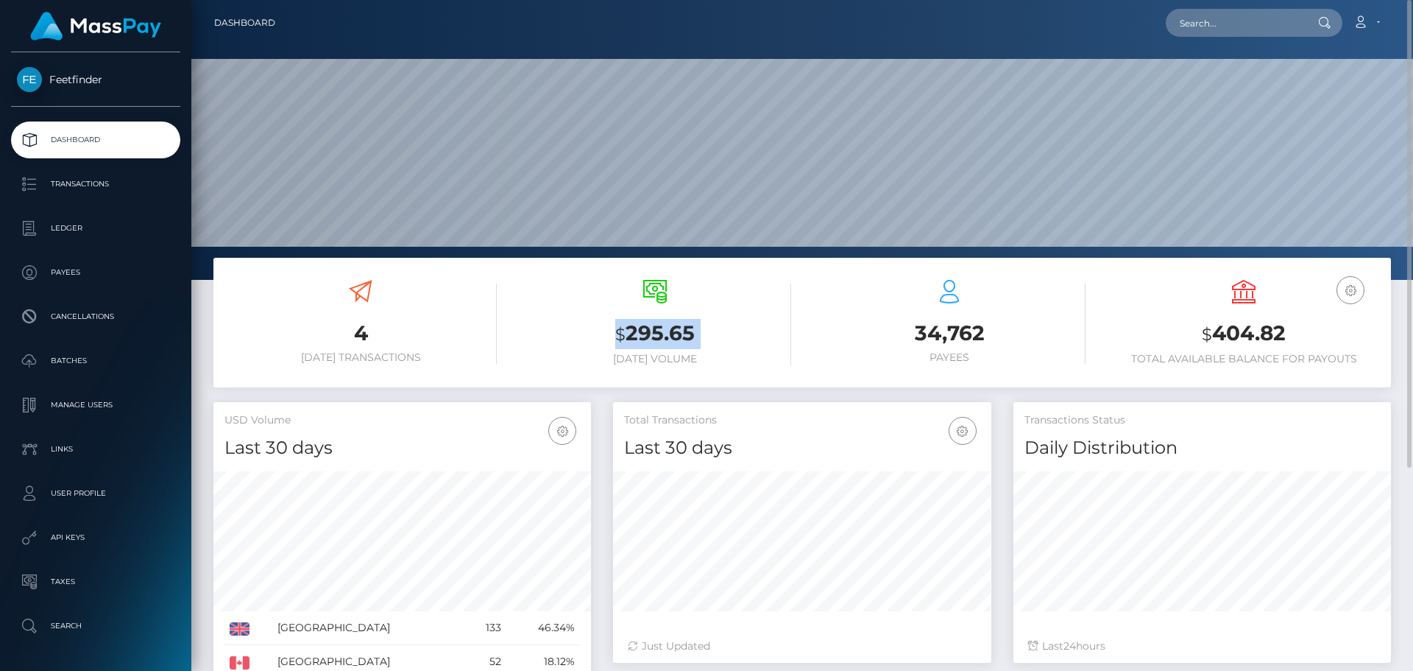
click at [648, 322] on h3 "$ 295.65" at bounding box center [655, 334] width 272 height 30
click at [649, 322] on h3 "$ 295.65" at bounding box center [655, 334] width 272 height 30
click at [651, 322] on h3 "$ 295.65" at bounding box center [655, 334] width 272 height 30
click at [657, 344] on h3 "$ 295.65" at bounding box center [655, 334] width 272 height 30
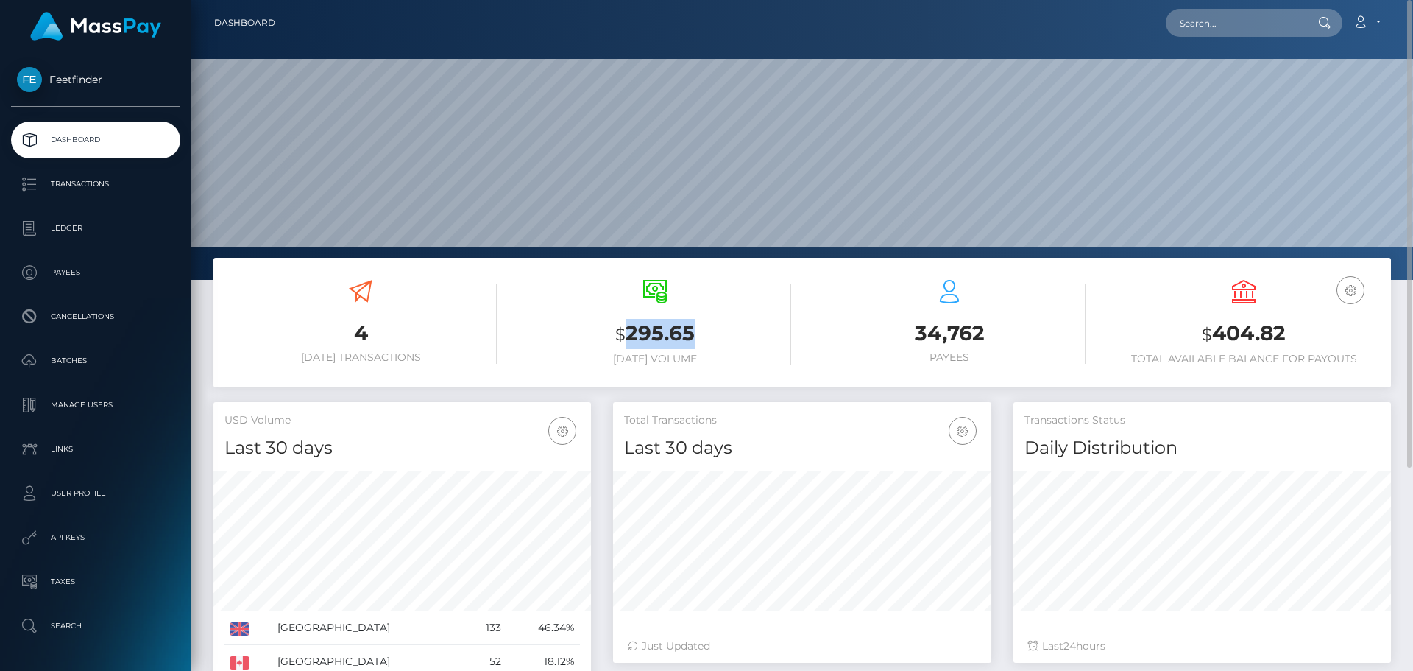
click at [657, 344] on h3 "$ 295.65" at bounding box center [655, 334] width 272 height 30
click at [610, 348] on h3 "$ 295.65" at bounding box center [655, 334] width 272 height 30
click at [651, 323] on h3 "$ 295.65" at bounding box center [655, 334] width 272 height 30
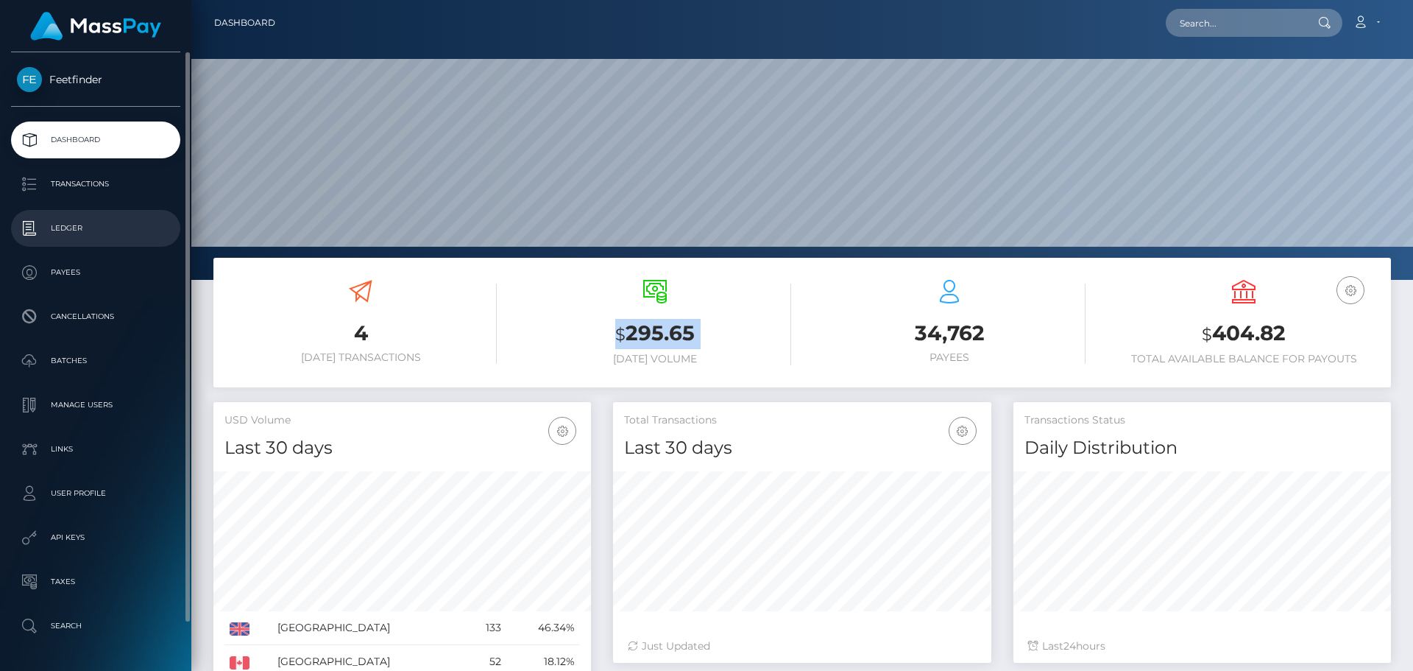
click at [35, 211] on link "Ledger" at bounding box center [95, 228] width 169 height 37
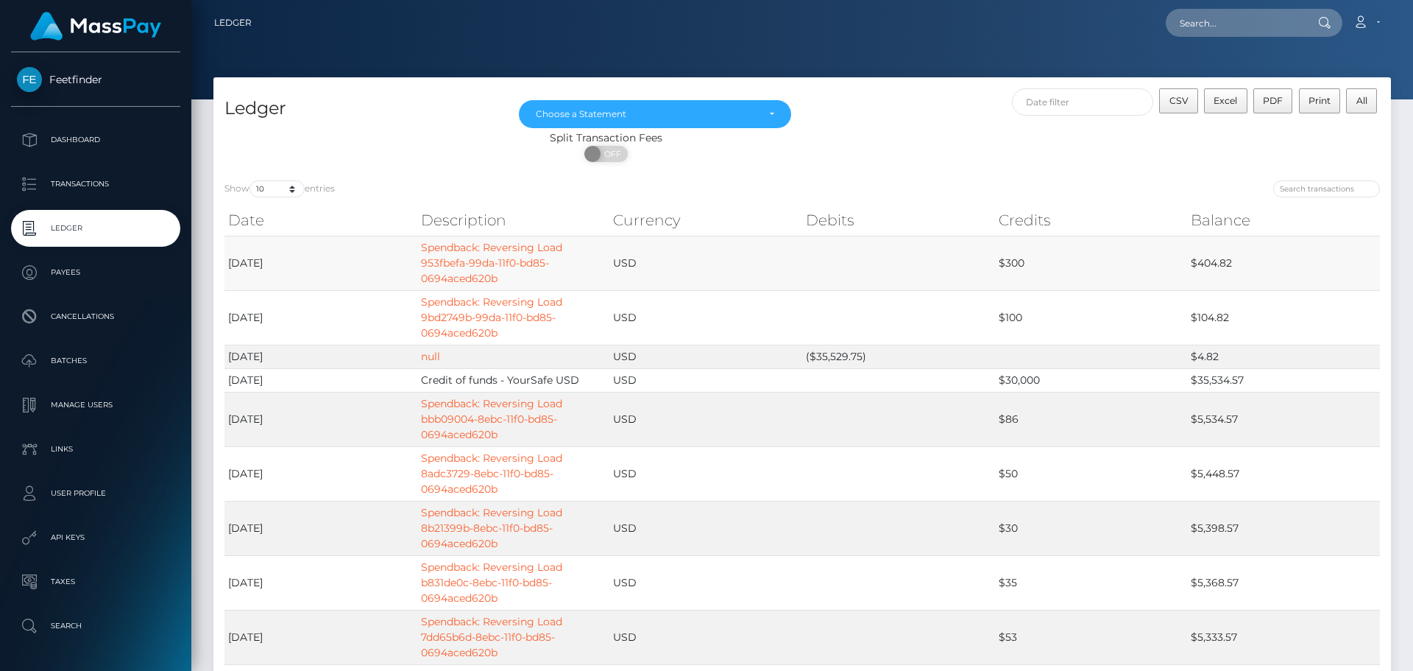
scroll to position [165, 0]
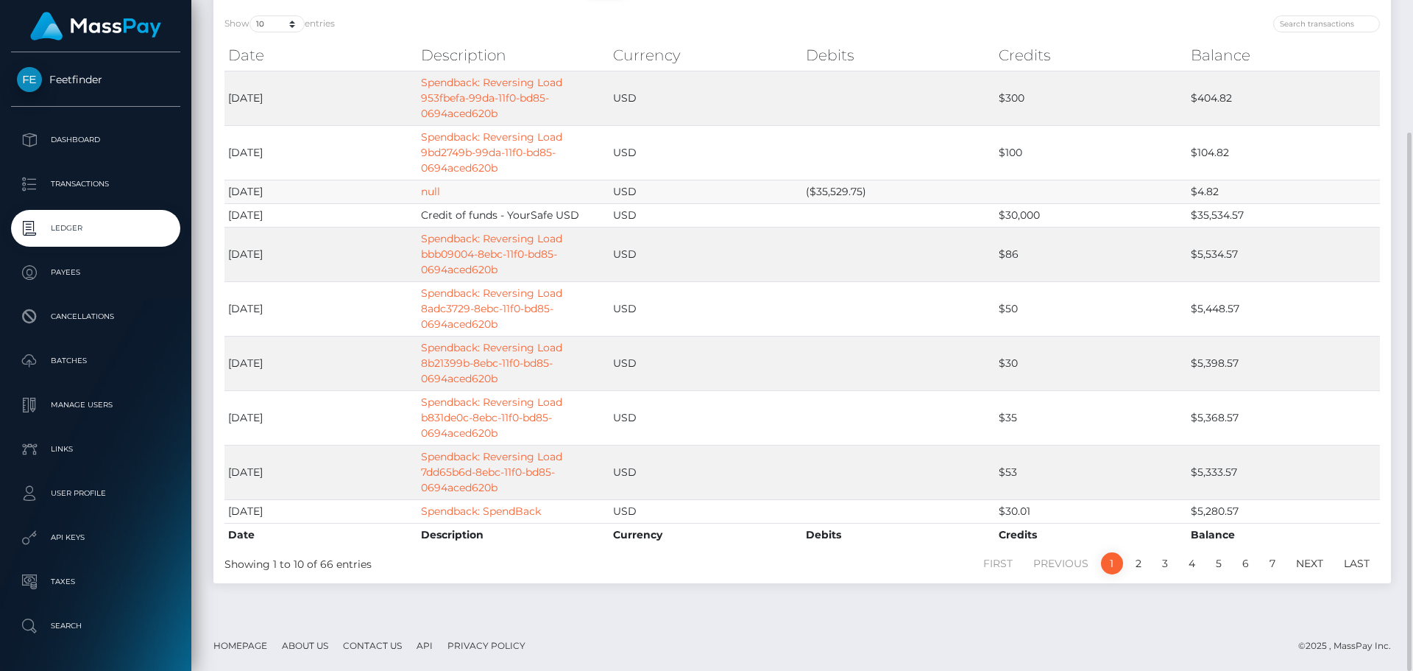
click at [841, 190] on td "($35,529.75)" at bounding box center [898, 192] width 193 height 24
click at [1212, 192] on td "$4.82" at bounding box center [1283, 192] width 193 height 24
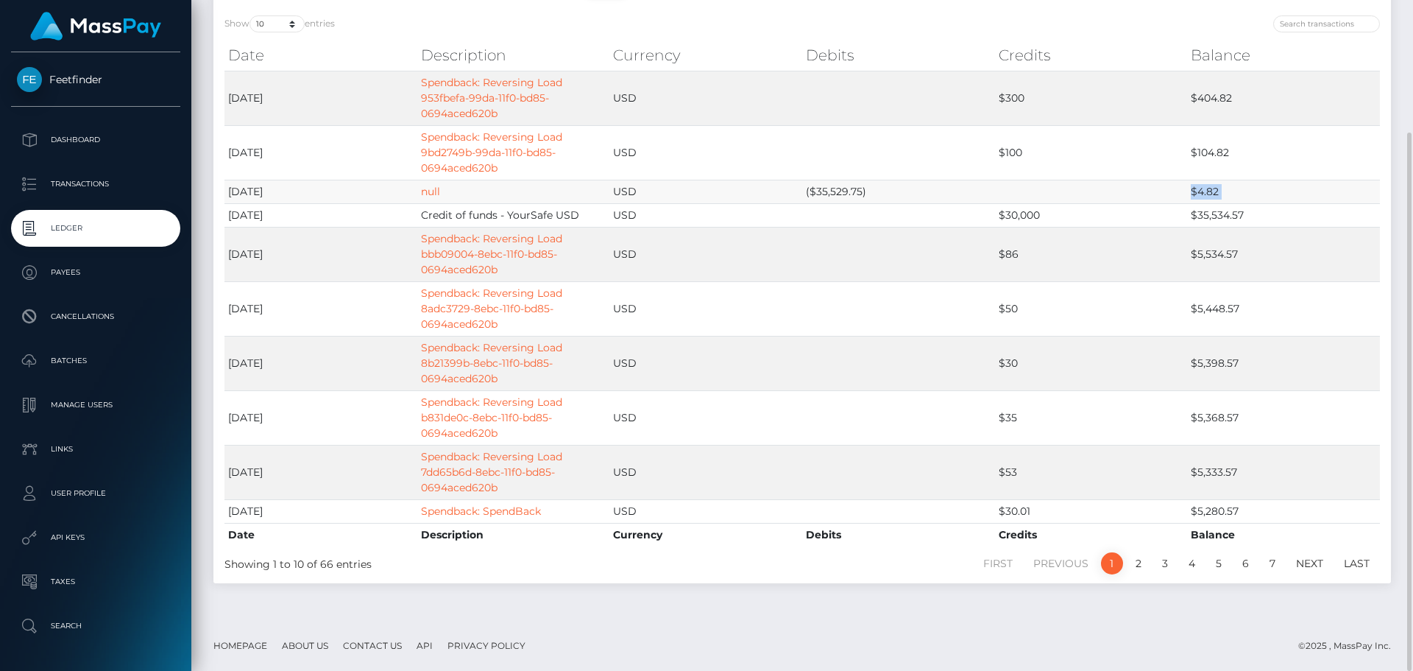
click at [1212, 192] on td "$4.82" at bounding box center [1283, 192] width 193 height 24
click at [833, 196] on td "($35,529.75)" at bounding box center [898, 192] width 193 height 24
click at [1215, 186] on td "$4.82" at bounding box center [1283, 192] width 193 height 24
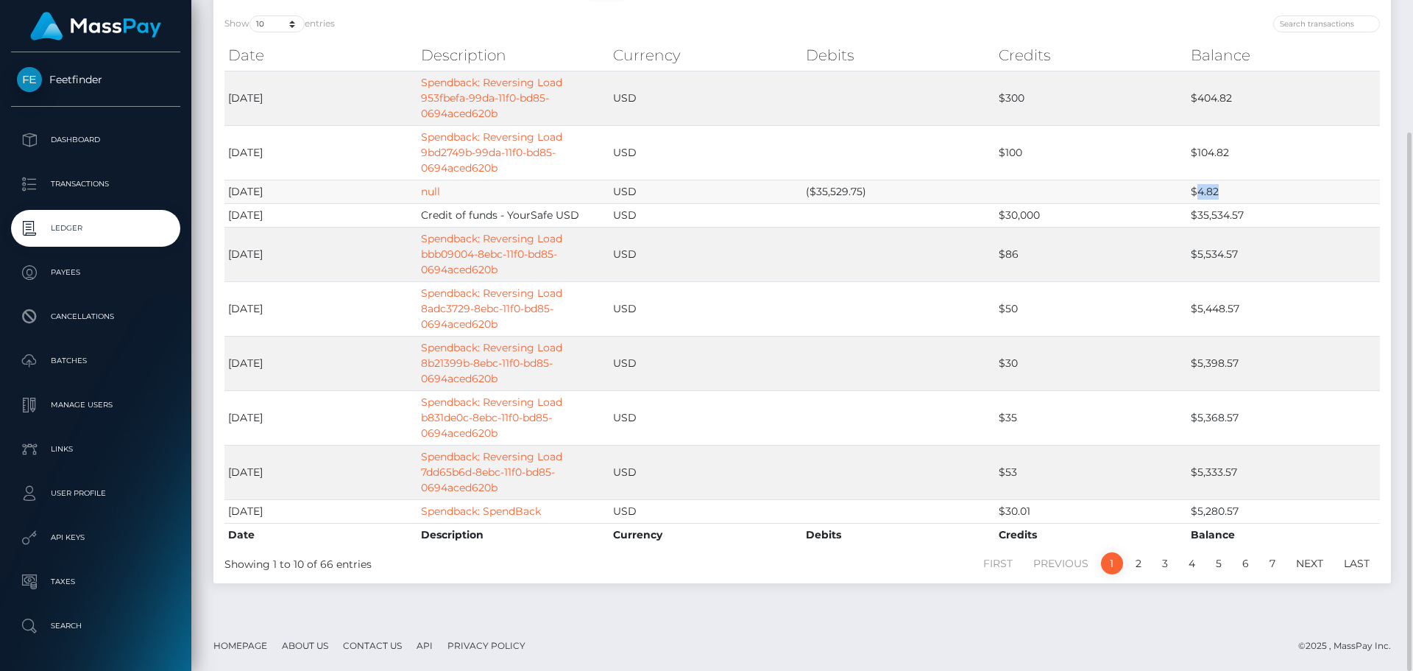
click at [1215, 186] on td "$4.82" at bounding box center [1283, 192] width 193 height 24
drag, startPoint x: 353, startPoint y: 71, endPoint x: 648, endPoint y: 146, distance: 305.1
click at [648, 146] on tbody "[DATE] Spendback: Reversing Load 953fbefa-99da-11f0-bd85-0694aced620b USD $300 …" at bounding box center [802, 297] width 1156 height 452
click at [1216, 100] on td "$404.82" at bounding box center [1283, 98] width 193 height 54
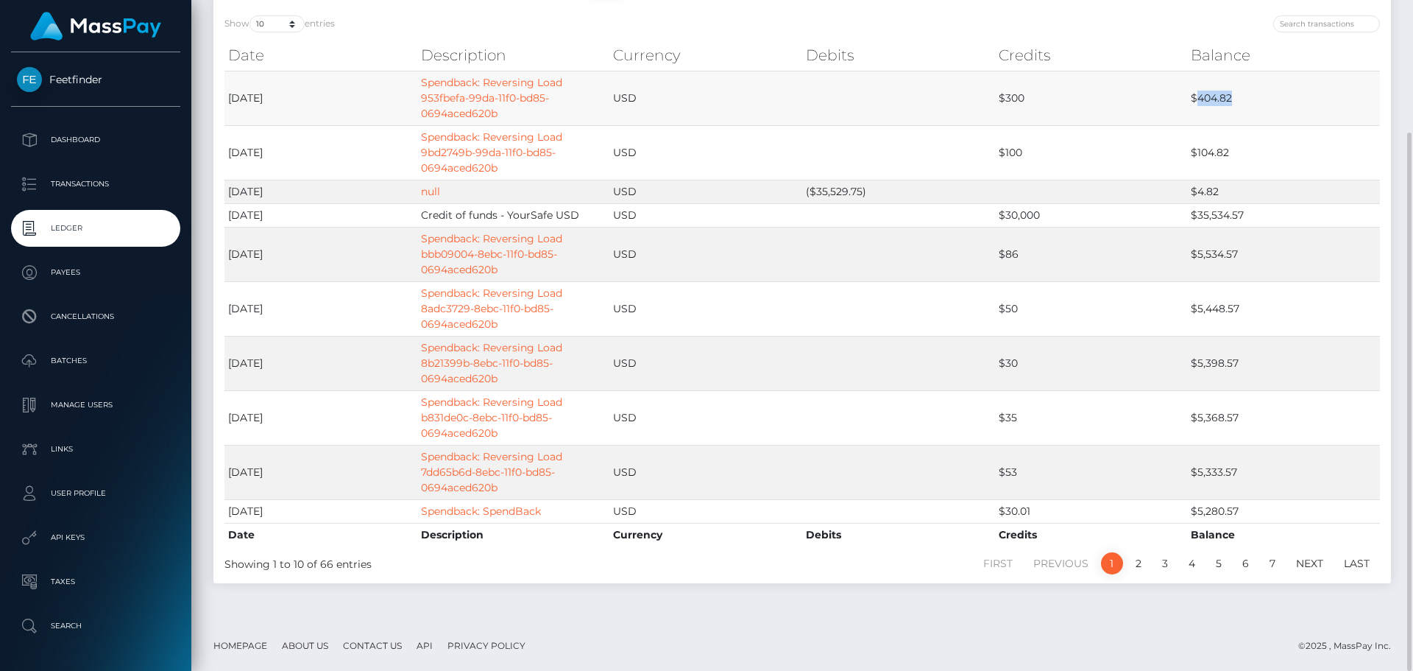
click at [1216, 100] on td "$404.82" at bounding box center [1283, 98] width 193 height 54
click at [1215, 95] on td "$404.82" at bounding box center [1283, 98] width 193 height 54
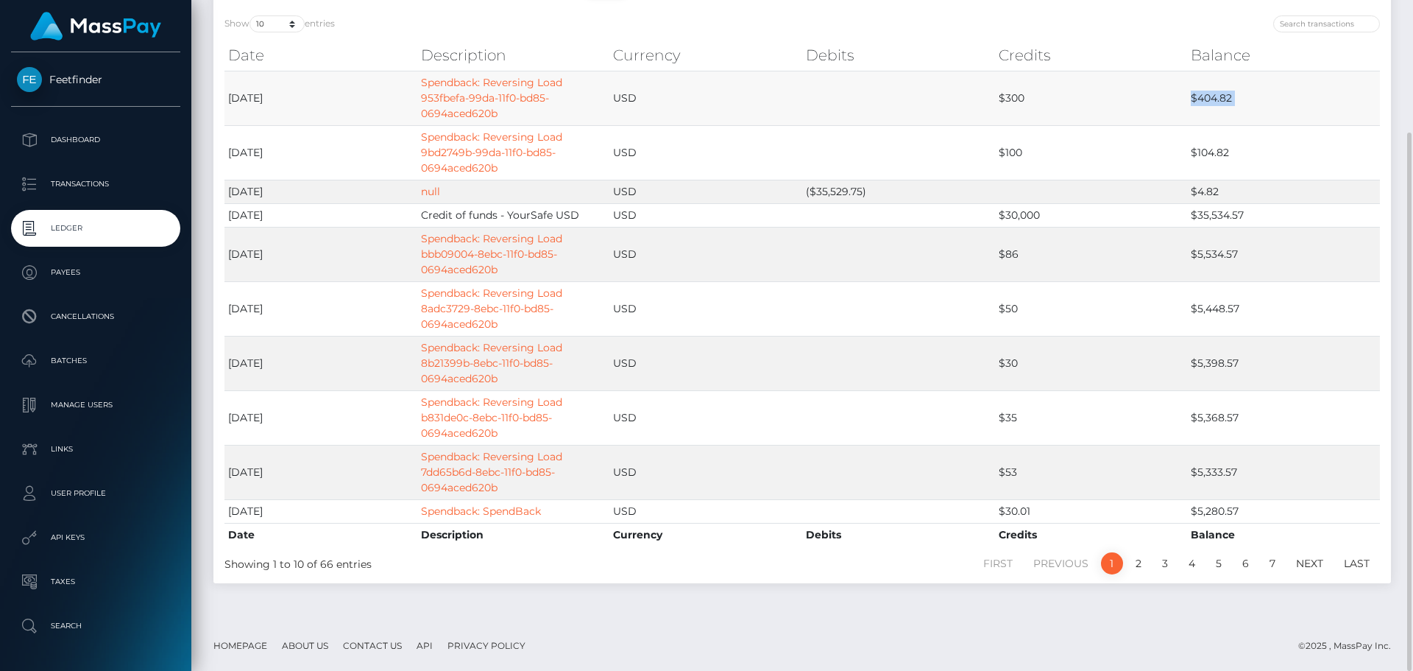
click at [1215, 95] on td "$404.82" at bounding box center [1283, 98] width 193 height 54
click at [1001, 146] on td "$100" at bounding box center [1091, 152] width 193 height 54
click at [996, 75] on td "$300" at bounding box center [1091, 98] width 193 height 54
click at [618, 191] on td "USD" at bounding box center [705, 192] width 193 height 24
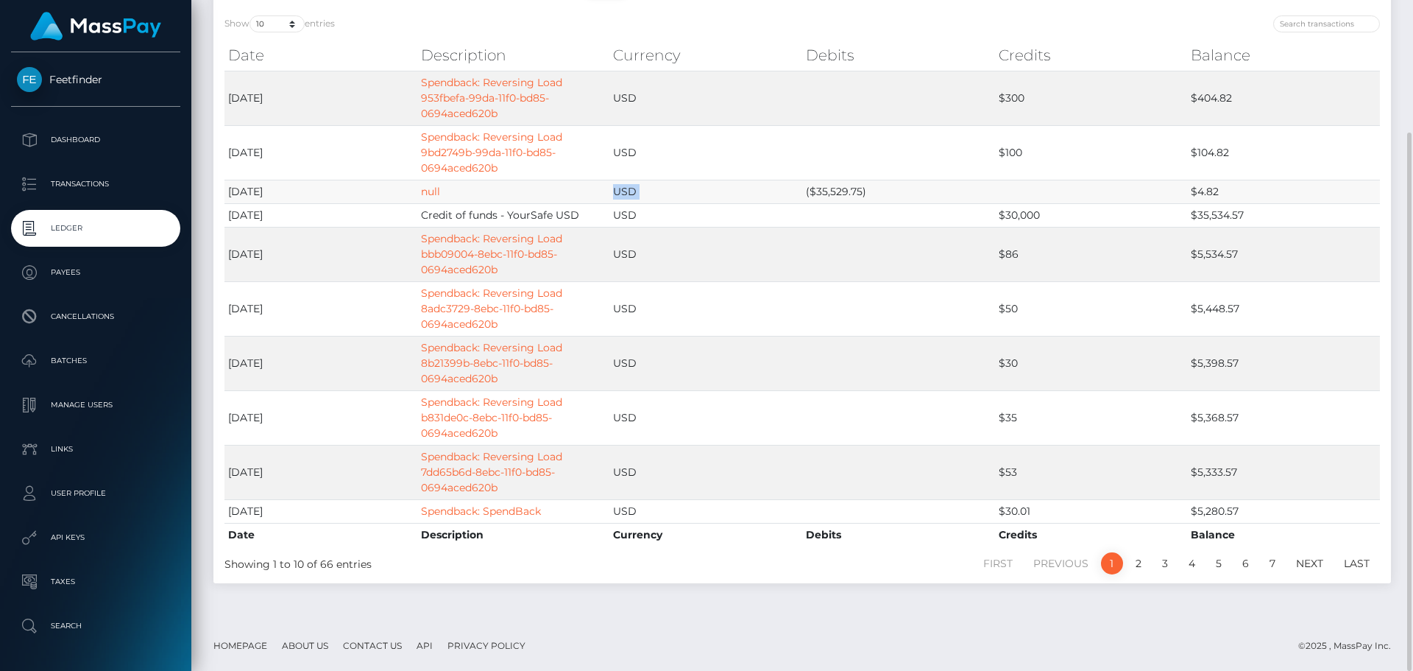
click at [618, 191] on td "USD" at bounding box center [705, 192] width 193 height 24
click at [816, 196] on td "($35,529.75)" at bounding box center [898, 192] width 193 height 24
click at [819, 191] on td "($35,529.75)" at bounding box center [898, 192] width 193 height 24
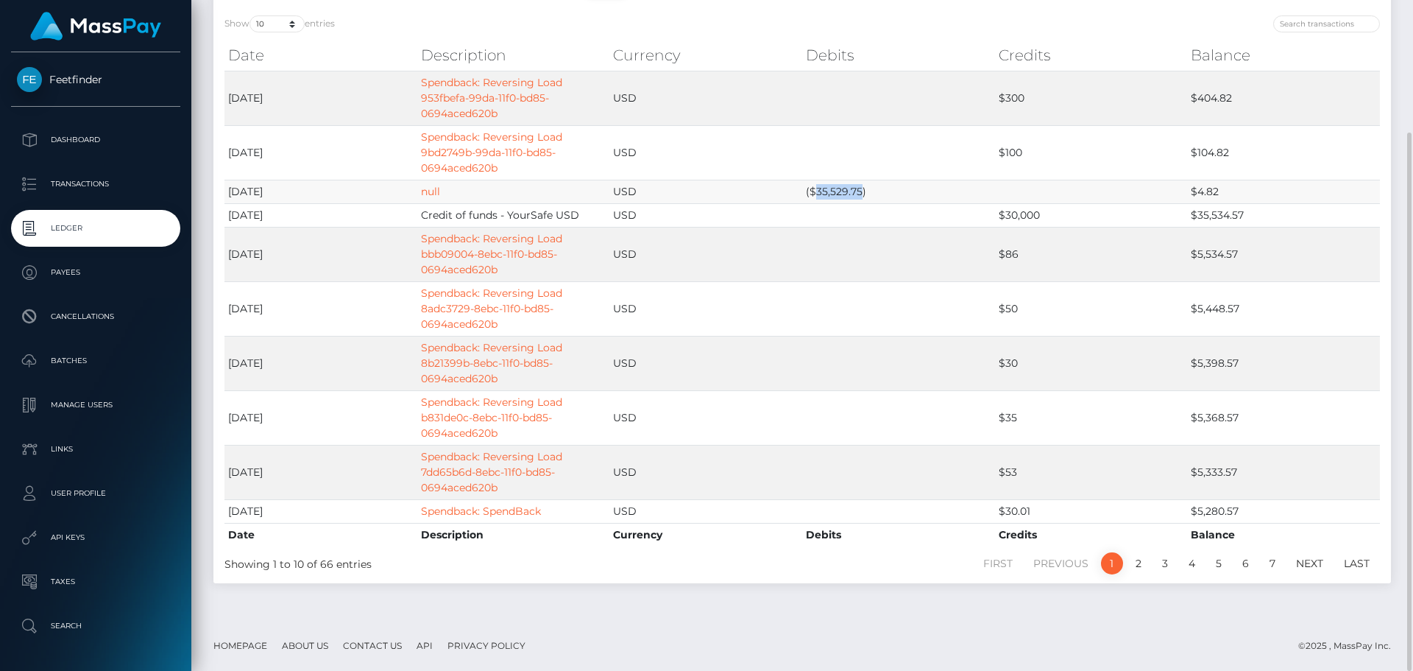
click at [819, 191] on td "($35,529.75)" at bounding box center [898, 192] width 193 height 24
click at [818, 190] on td "($35,529.75)" at bounding box center [898, 192] width 193 height 24
click at [1017, 148] on td "$100" at bounding box center [1091, 152] width 193 height 54
click at [1003, 81] on td "$300" at bounding box center [1091, 98] width 193 height 54
drag, startPoint x: 991, startPoint y: 86, endPoint x: 1202, endPoint y: 98, distance: 211.6
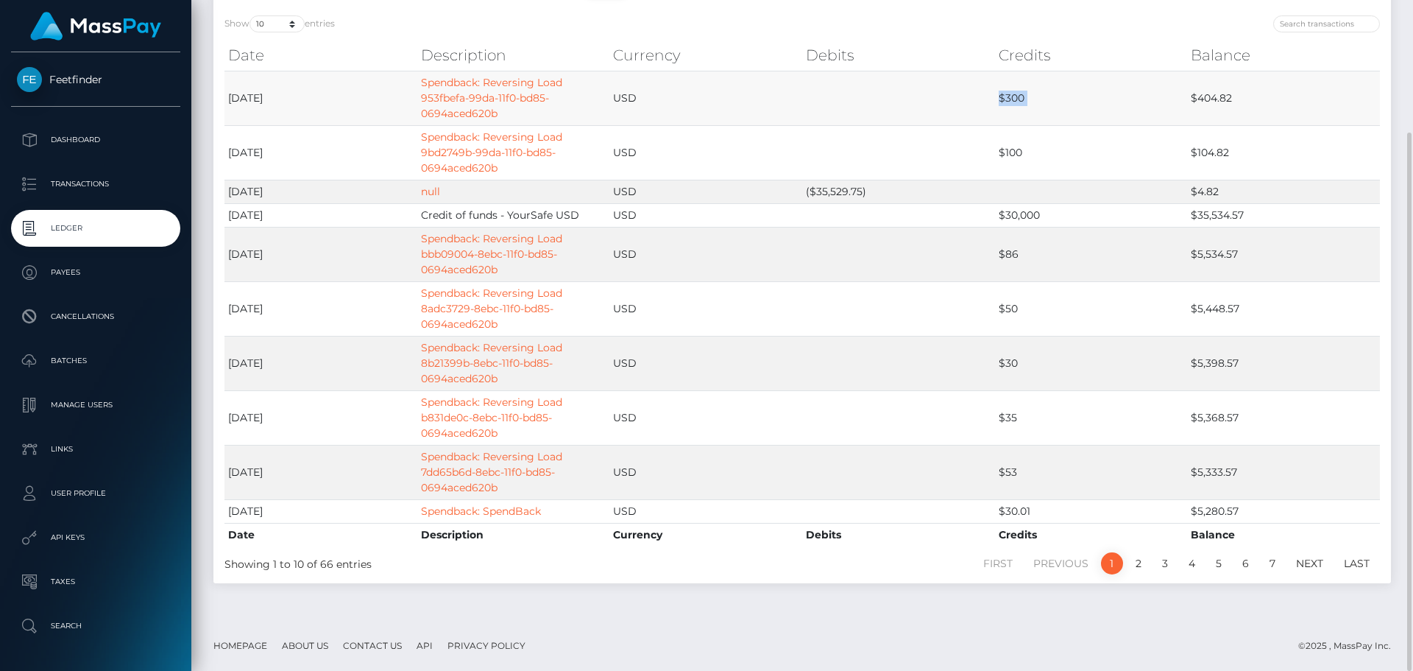
click at [1198, 102] on tr "2025-09-25 Spendback: Reversing Load 953fbefa-99da-11f0-bd85-0694aced620b USD $…" at bounding box center [802, 98] width 1156 height 54
click at [1205, 91] on td "$404.82" at bounding box center [1283, 98] width 193 height 54
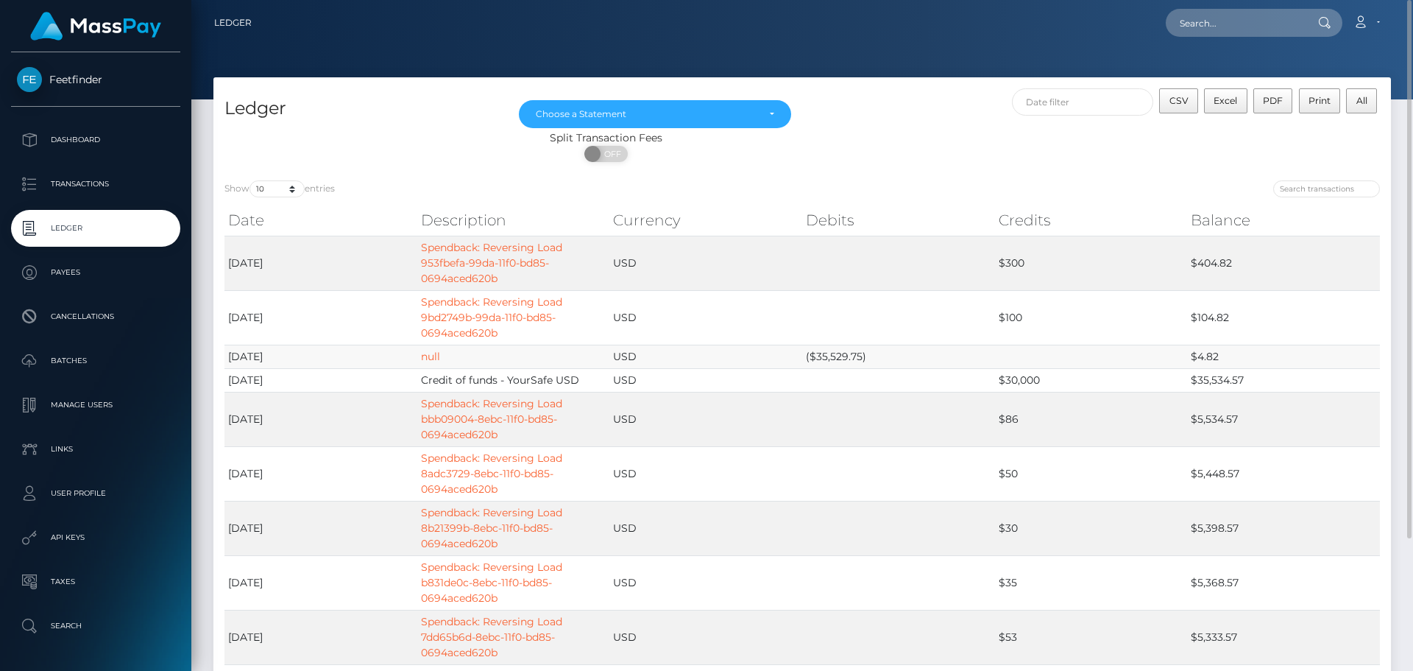
click at [1215, 361] on td "$4.82" at bounding box center [1283, 356] width 193 height 24
click at [818, 360] on td "($35,529.75)" at bounding box center [898, 356] width 193 height 24
click at [1007, 316] on td "$100" at bounding box center [1091, 317] width 193 height 54
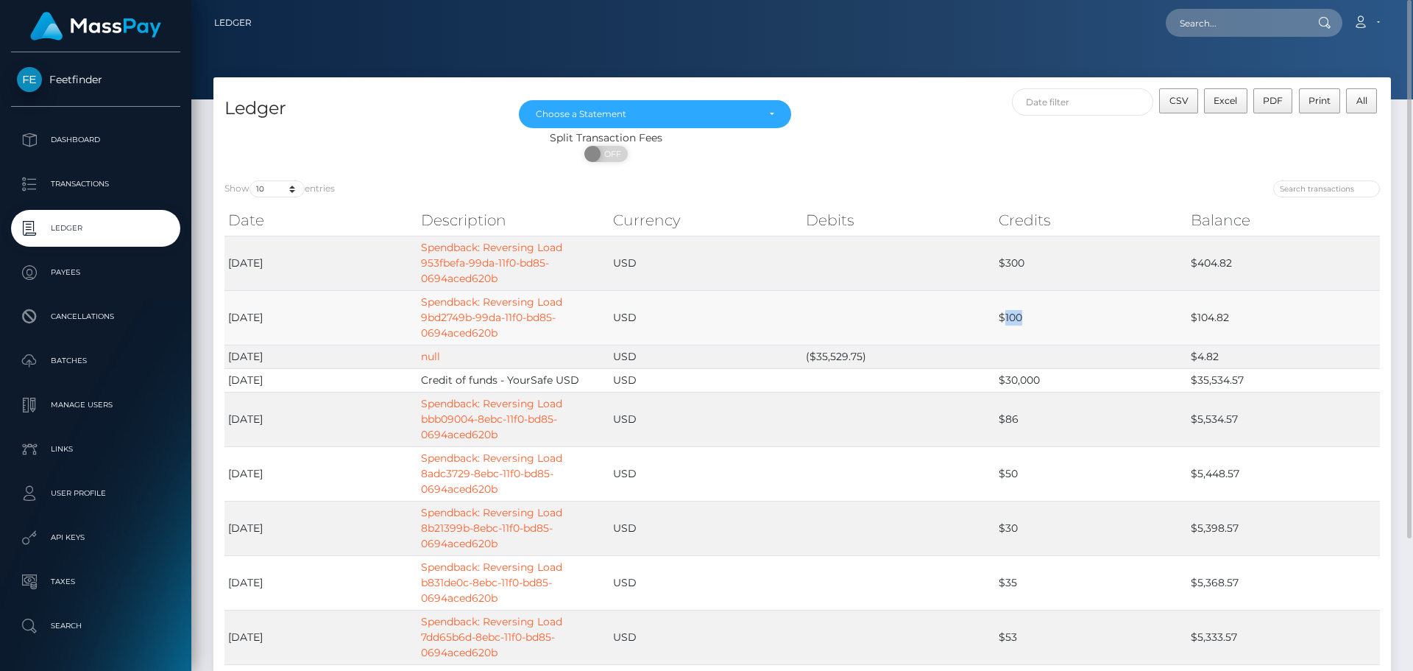
click at [1007, 316] on td "$100" at bounding box center [1091, 317] width 193 height 54
click at [1008, 264] on td "$300" at bounding box center [1091, 263] width 193 height 54
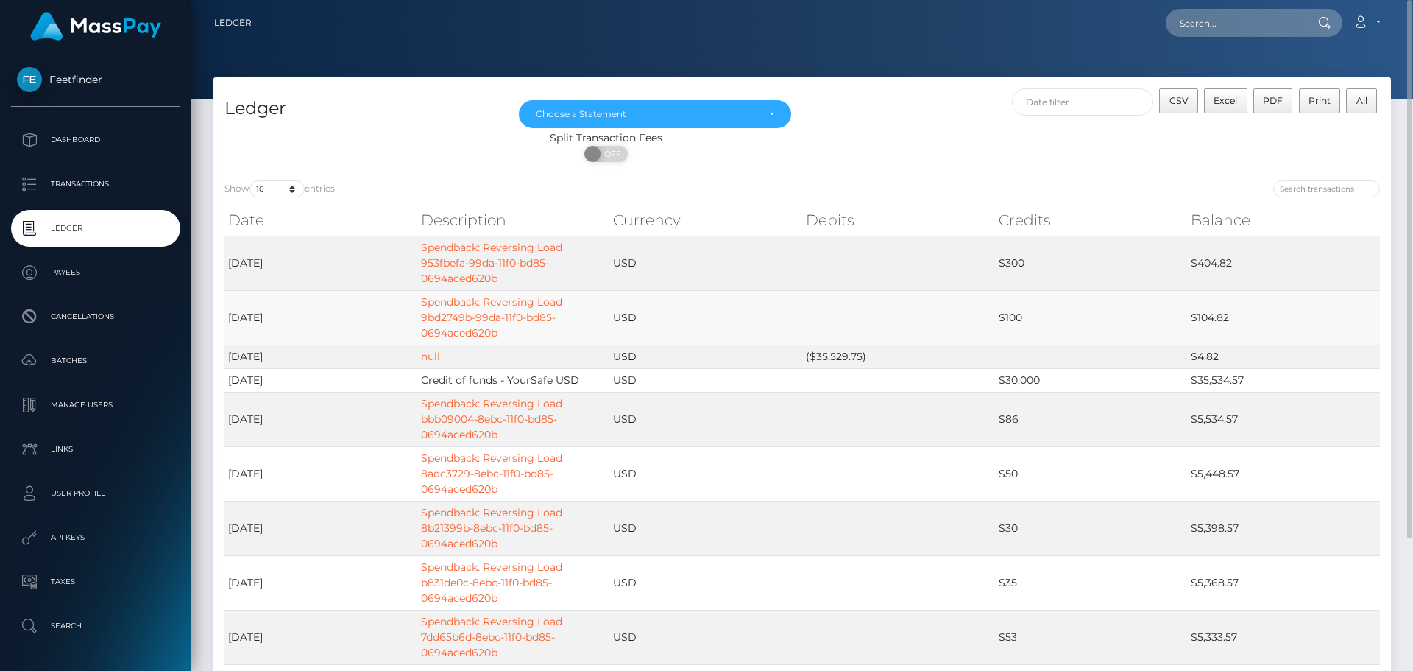
drag, startPoint x: 1003, startPoint y: 328, endPoint x: 1004, endPoint y: 289, distance: 39.0
click at [1003, 329] on td "$100" at bounding box center [1091, 317] width 193 height 54
click at [1004, 277] on td "$300" at bounding box center [1091, 263] width 193 height 54
drag, startPoint x: 1011, startPoint y: 311, endPoint x: 1013, endPoint y: 297, distance: 14.2
click at [1013, 310] on td "$100" at bounding box center [1091, 317] width 193 height 54
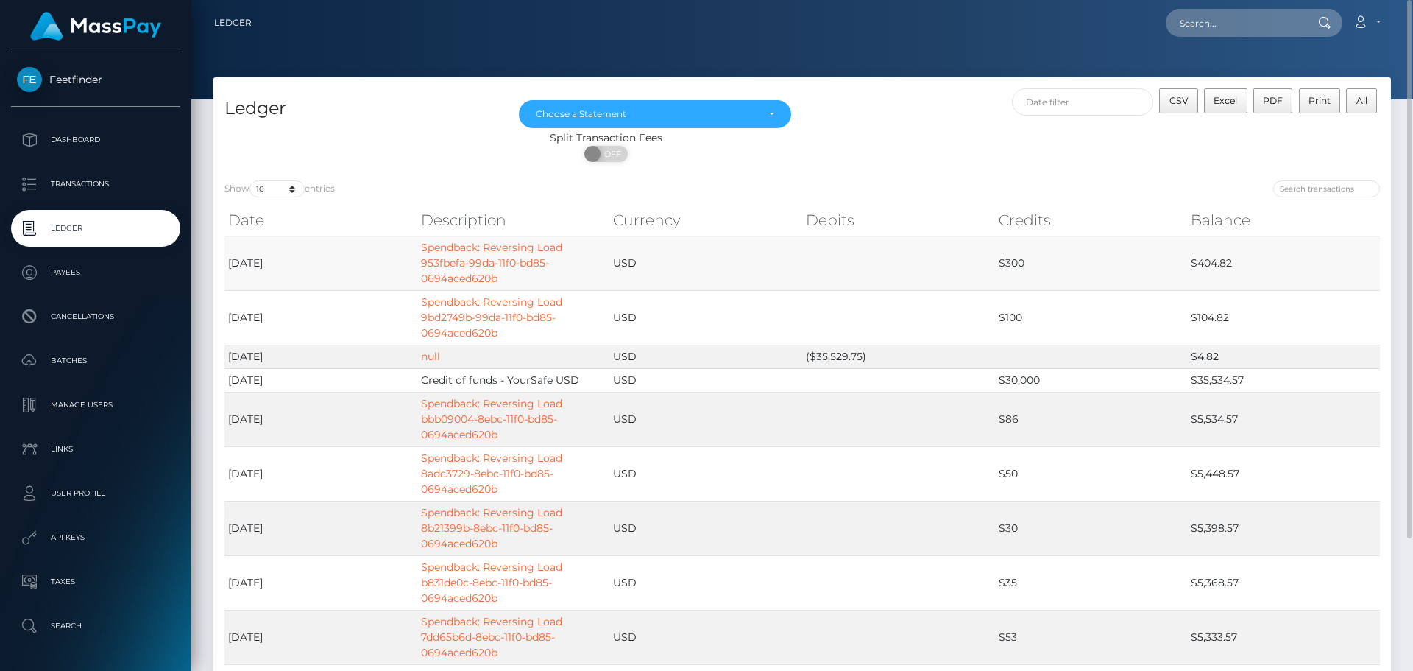
click at [1009, 253] on td "$300" at bounding box center [1091, 263] width 193 height 54
click at [1017, 309] on td "$100" at bounding box center [1091, 317] width 193 height 54
drag, startPoint x: 1209, startPoint y: 252, endPoint x: 1192, endPoint y: 277, distance: 30.0
click at [1212, 285] on td "$404.82" at bounding box center [1283, 263] width 193 height 54
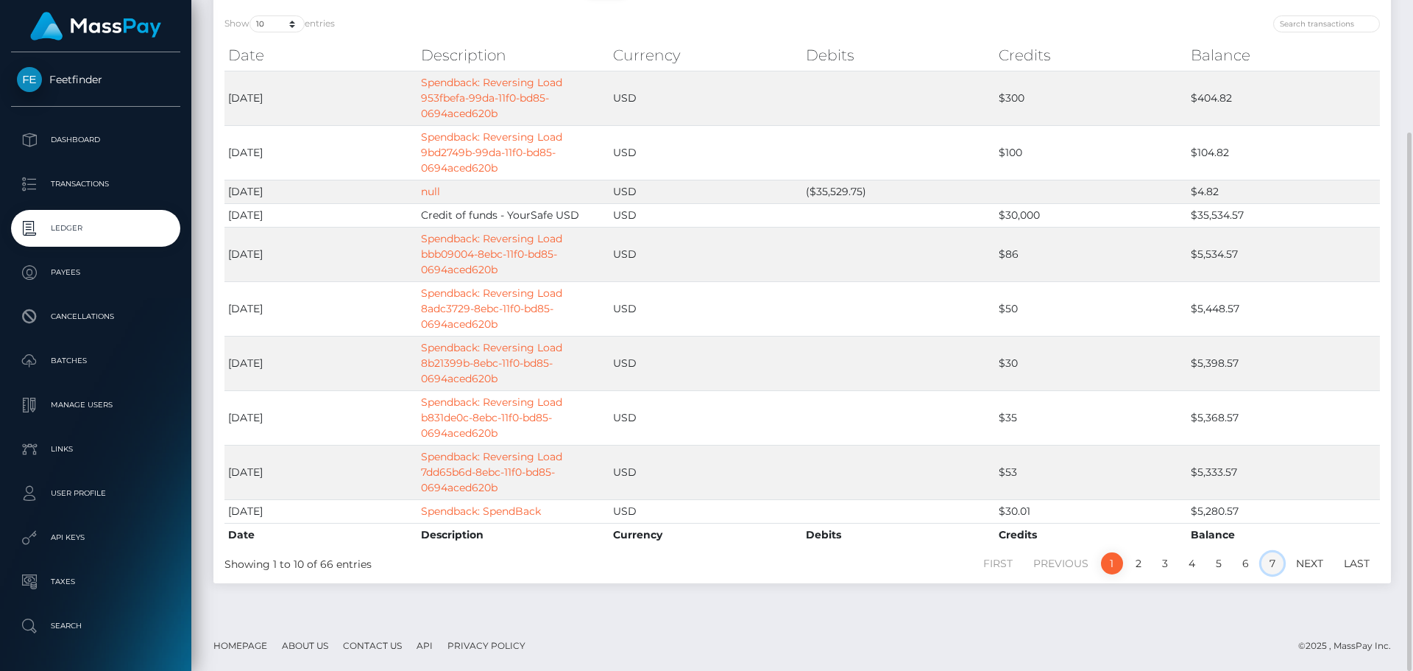
click at [1272, 562] on link "7" at bounding box center [1273, 563] width 22 height 22
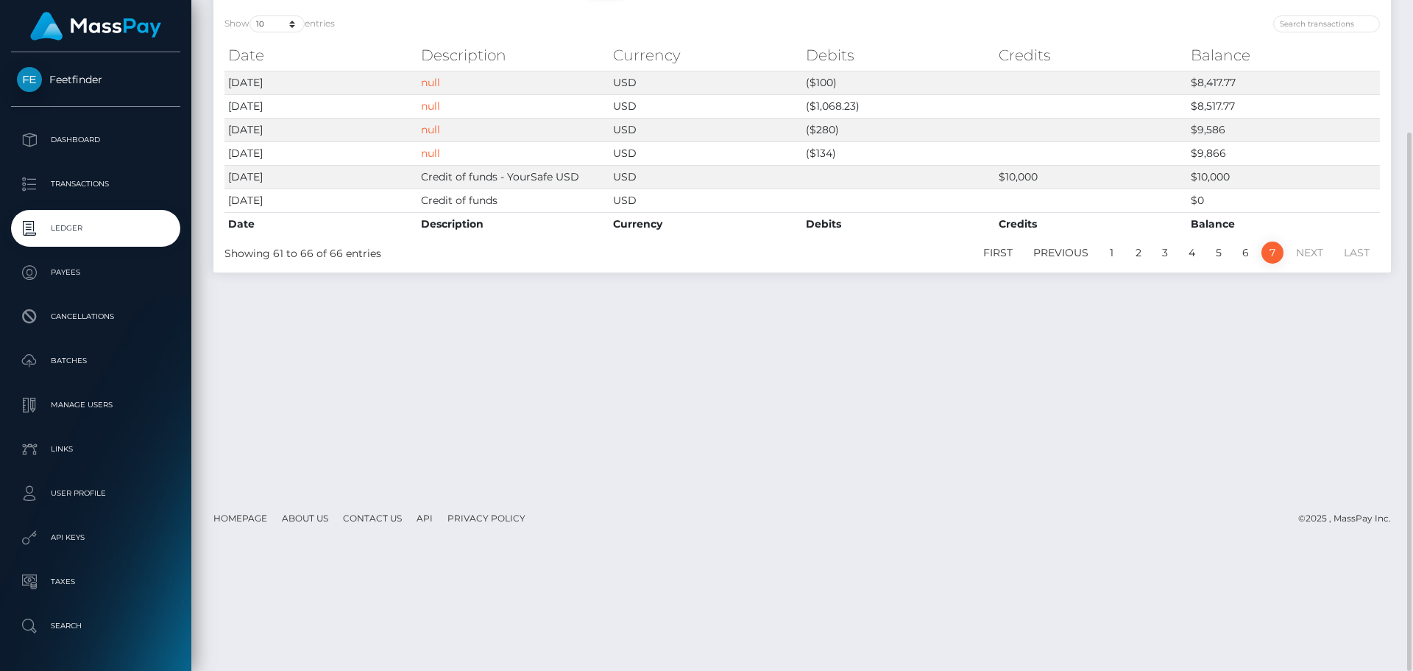
scroll to position [0, 0]
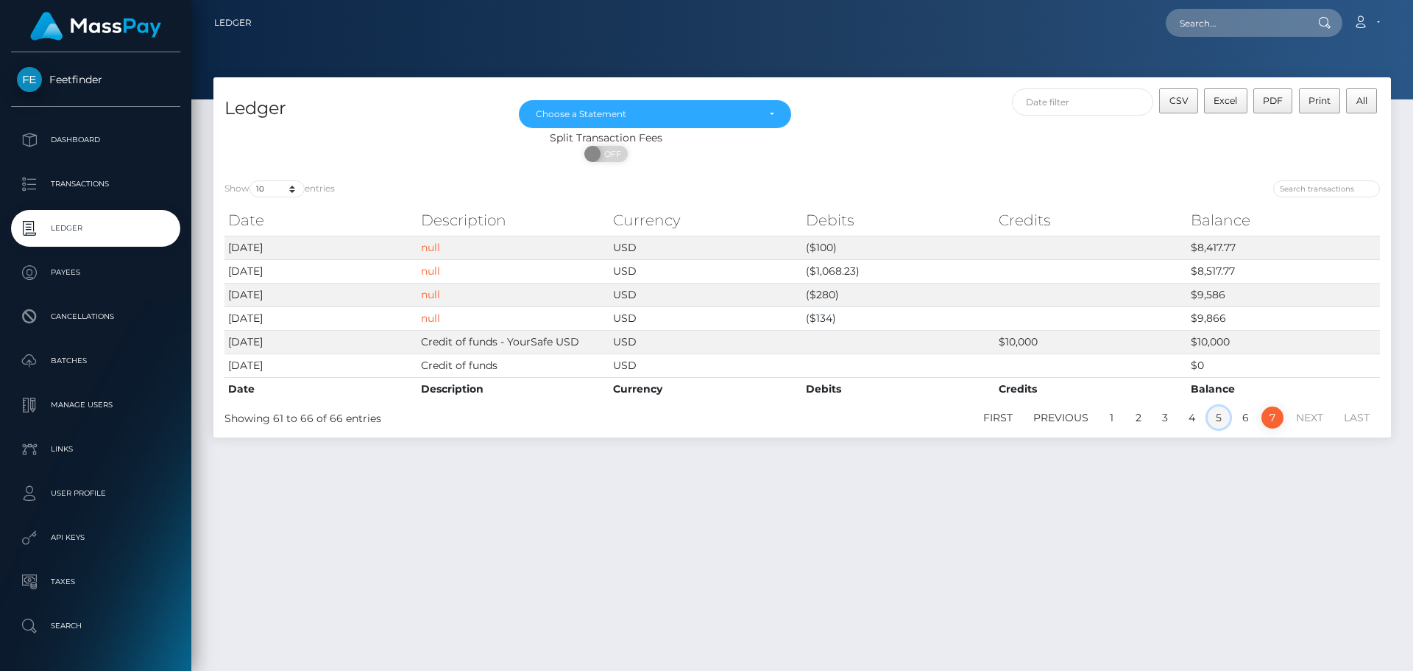
click at [1212, 422] on link "5" at bounding box center [1219, 417] width 22 height 22
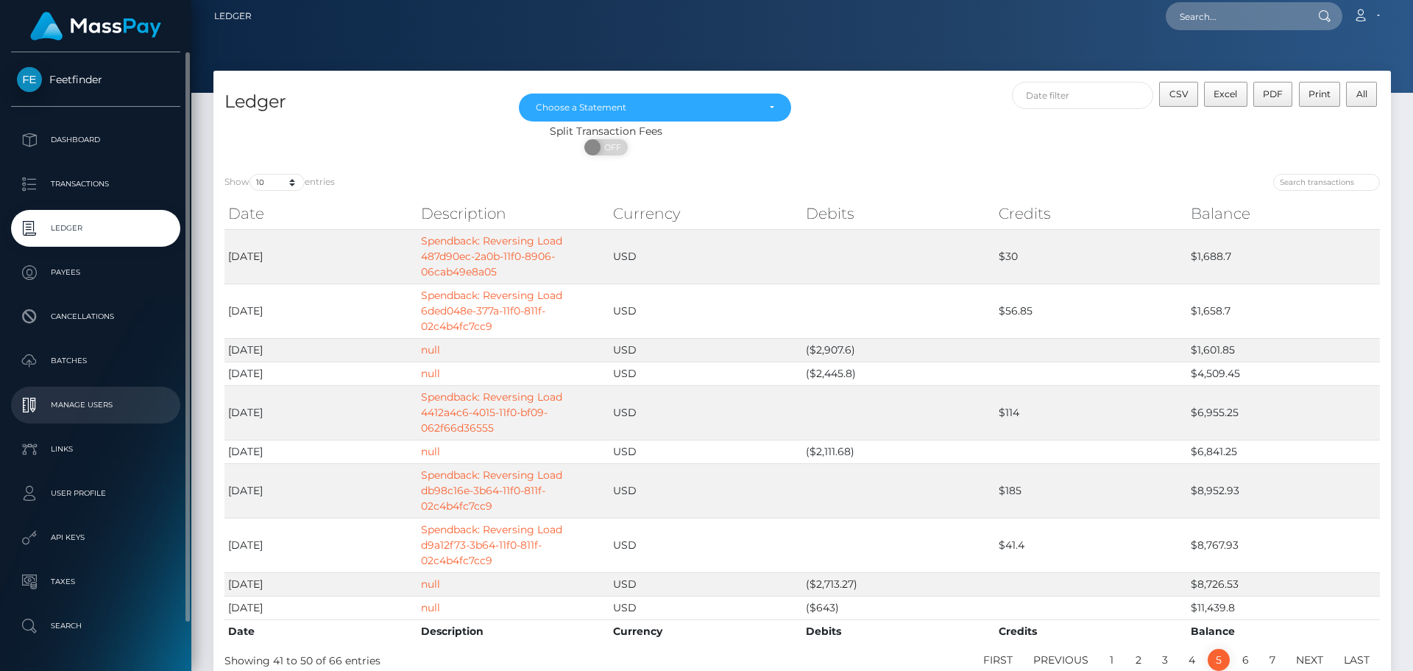
click at [31, 407] on p "Manage Users" at bounding box center [96, 405] width 158 height 22
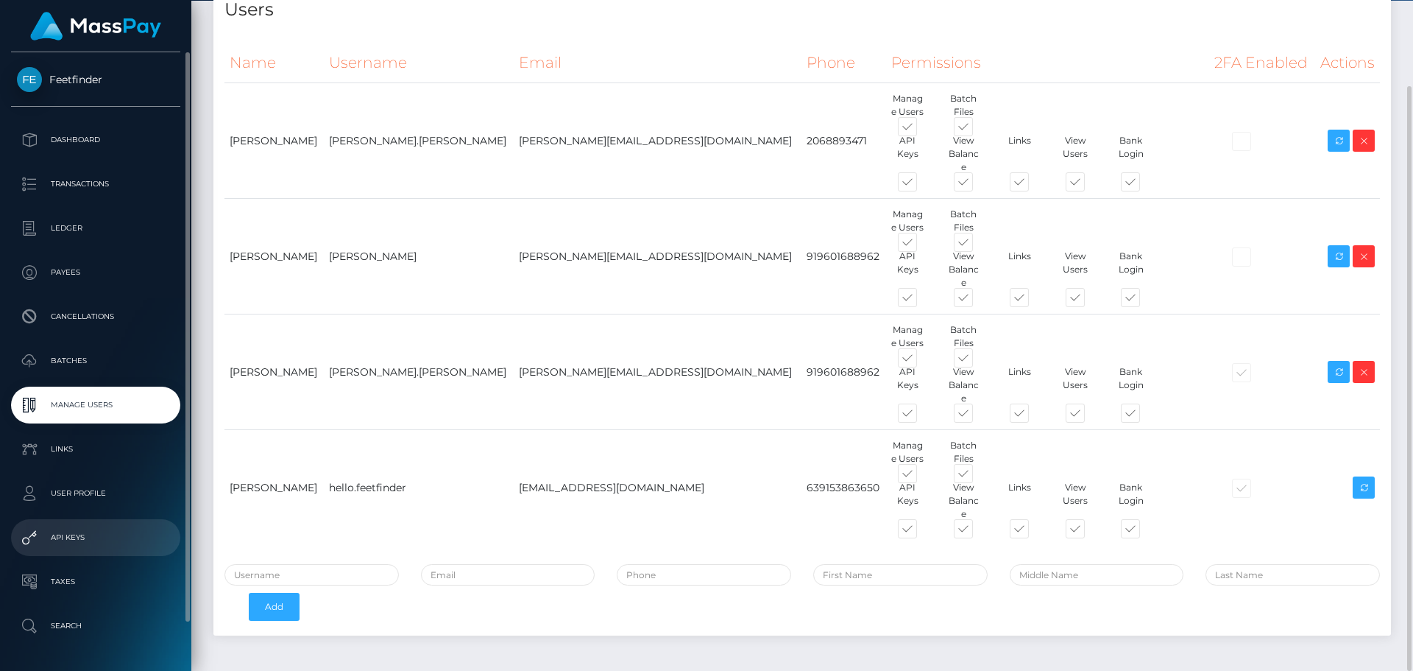
scroll to position [50, 0]
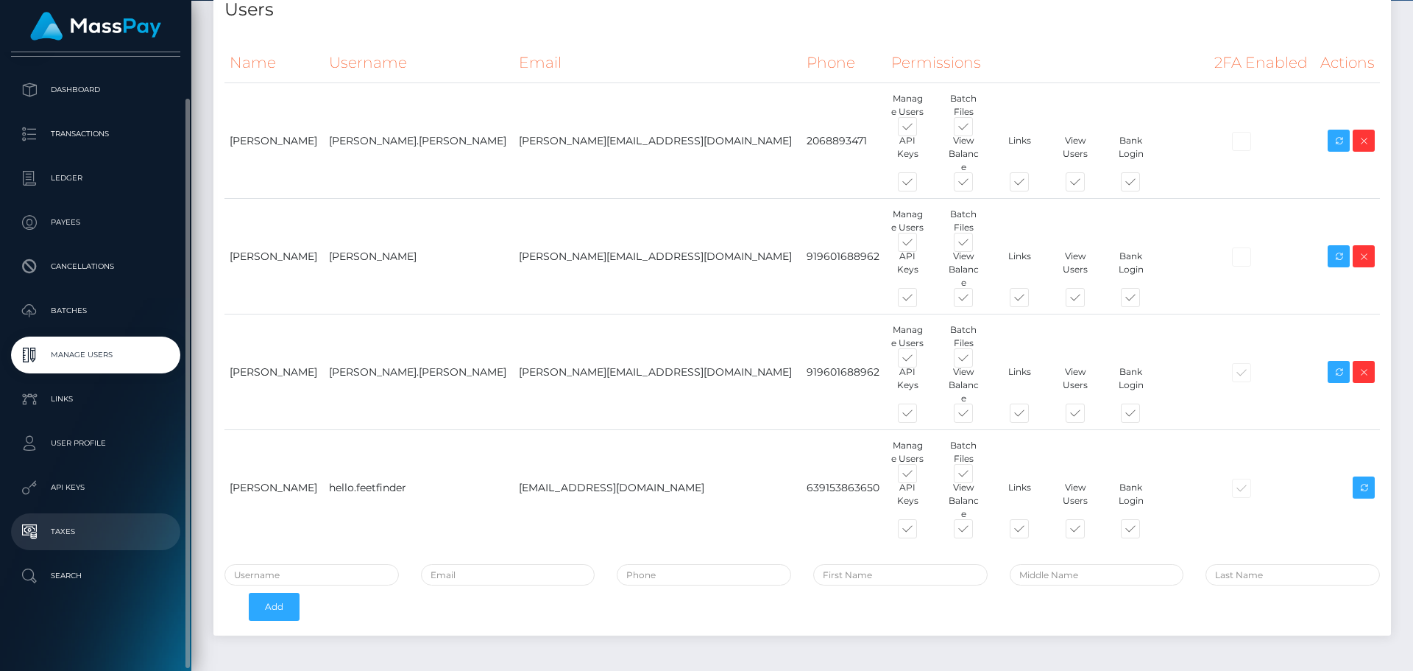
click at [80, 539] on p "Taxes" at bounding box center [96, 531] width 158 height 22
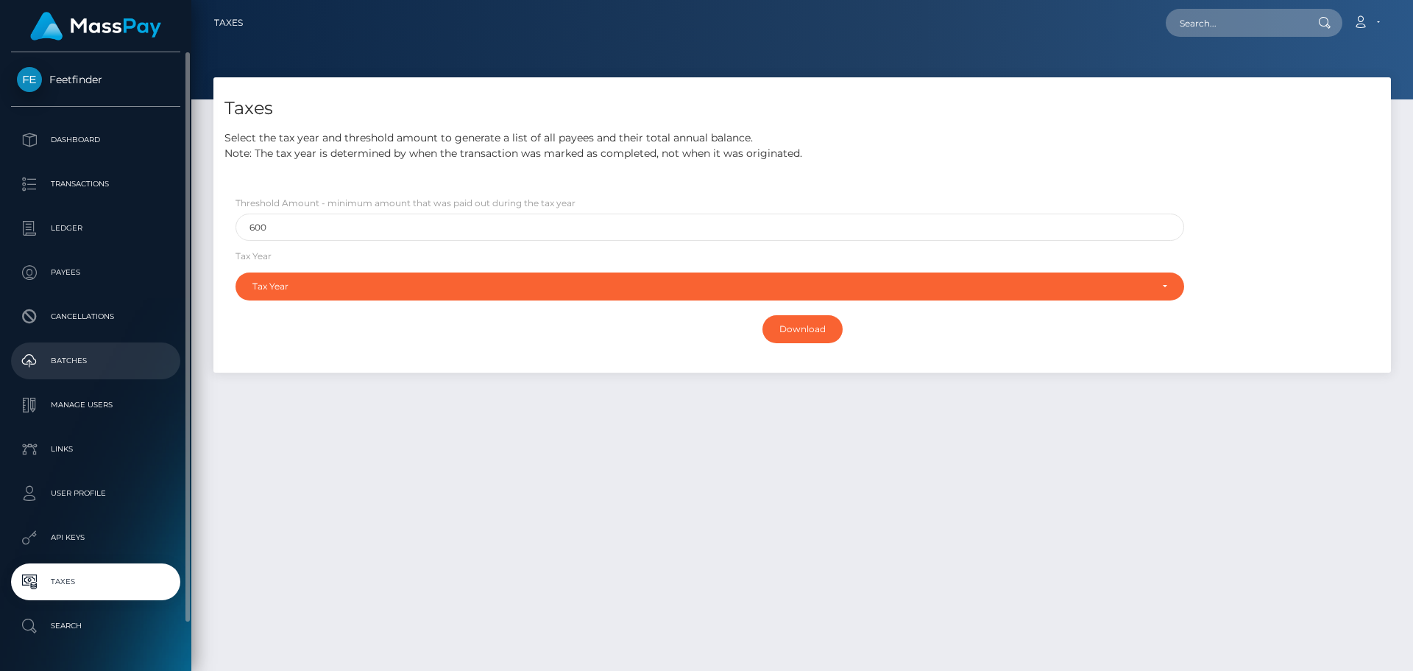
click at [48, 361] on p "Batches" at bounding box center [96, 361] width 158 height 22
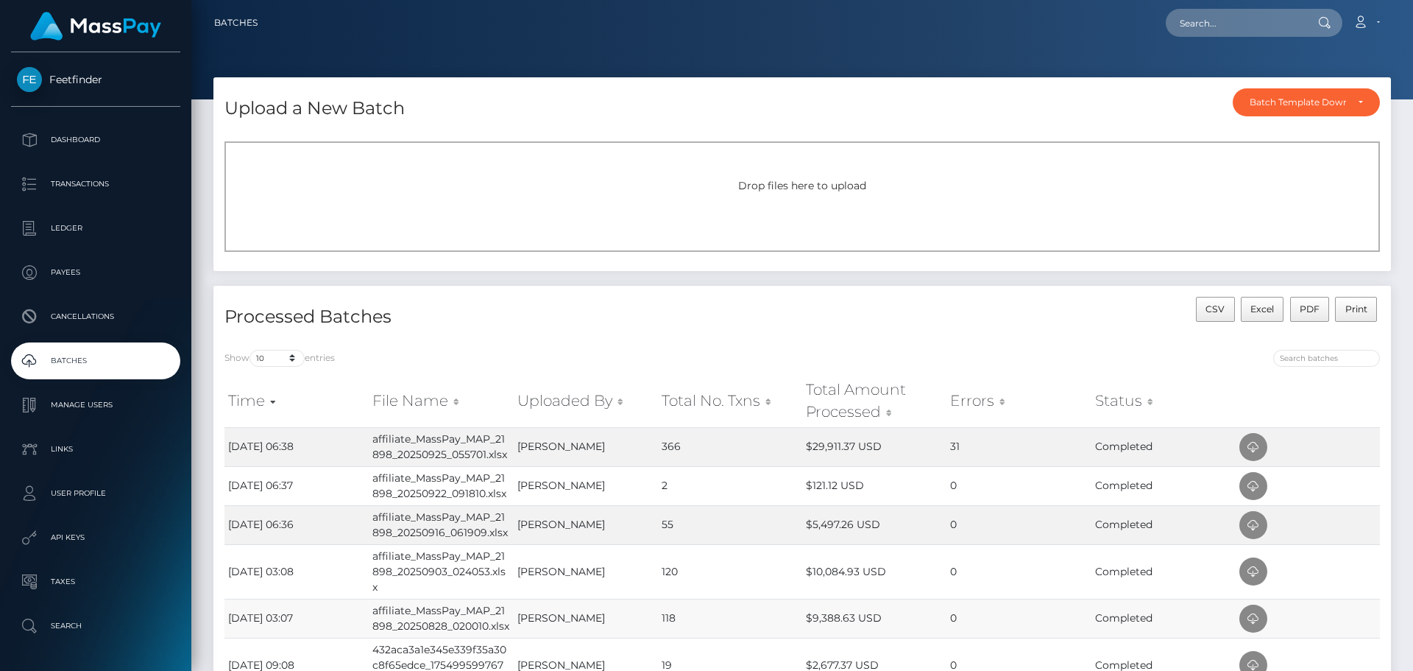
scroll to position [319, 0]
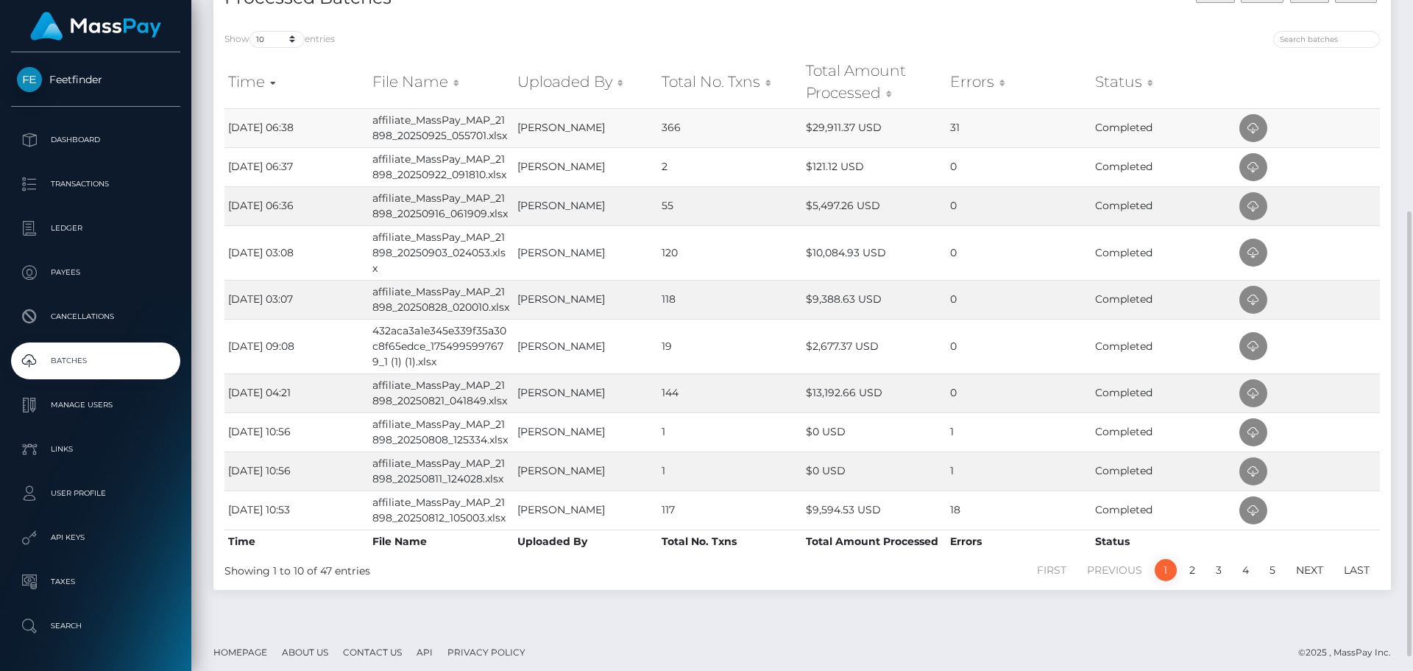
click at [856, 123] on td "$29,911.37 USD" at bounding box center [874, 127] width 144 height 39
click at [858, 123] on td "$29,911.37 USD" at bounding box center [874, 127] width 144 height 39
click at [832, 169] on td "$121.12 USD" at bounding box center [874, 166] width 144 height 39
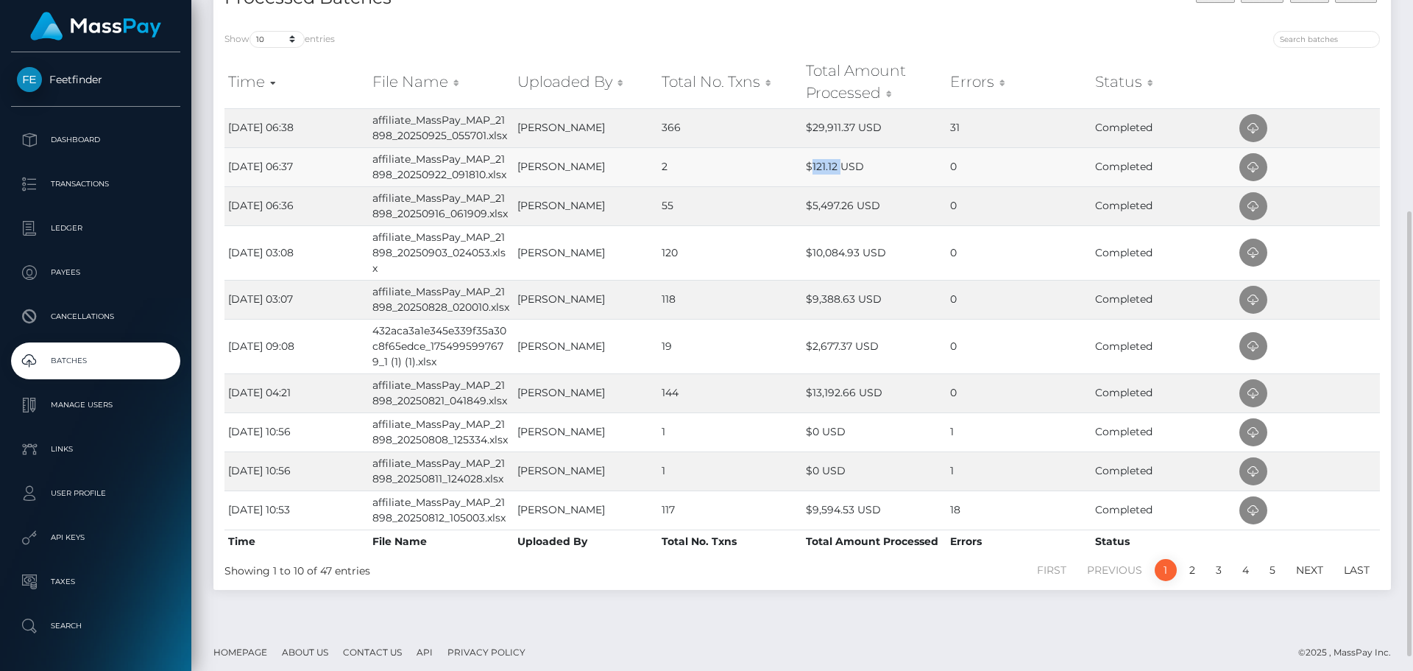
click at [832, 169] on td "$121.12 USD" at bounding box center [874, 166] width 144 height 39
click at [831, 220] on td "$5,497.26 USD" at bounding box center [874, 205] width 144 height 39
click at [832, 216] on td "$5,497.26 USD" at bounding box center [874, 205] width 144 height 39
click at [832, 213] on td "$5,497.26 USD" at bounding box center [874, 205] width 144 height 39
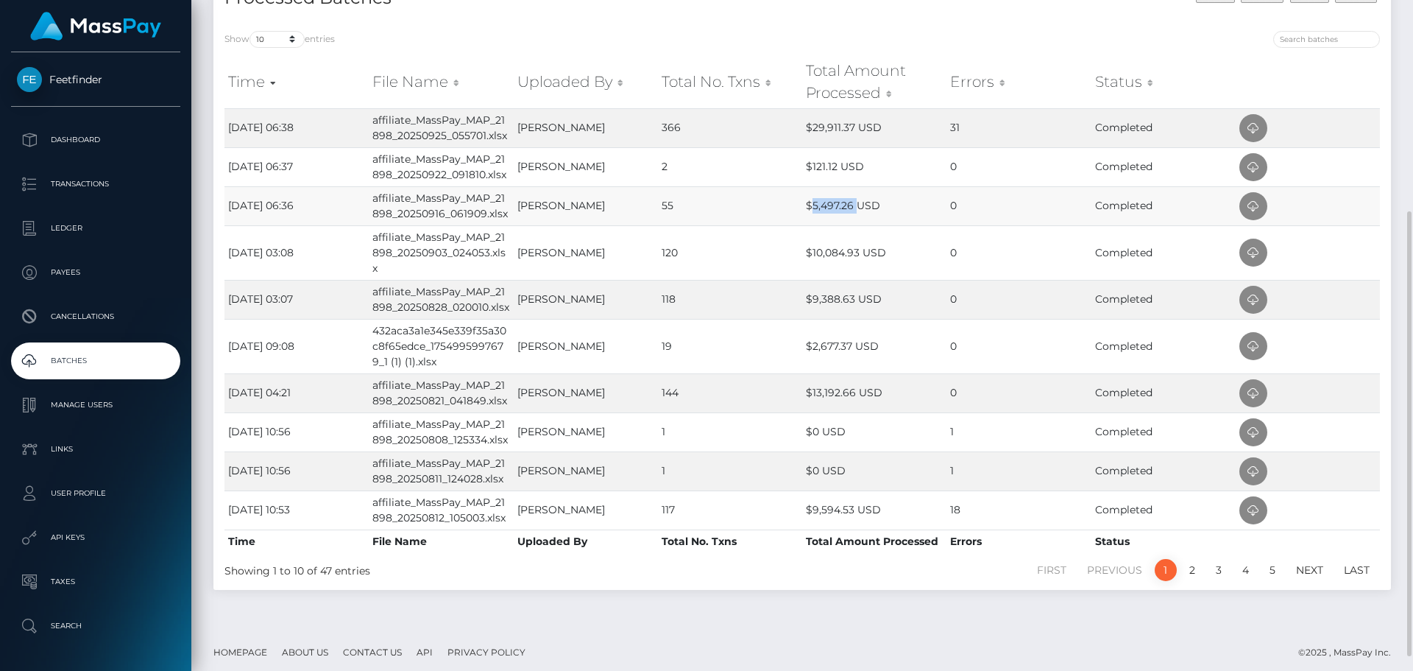
click at [832, 213] on td "$5,497.26 USD" at bounding box center [874, 205] width 144 height 39
click at [850, 262] on td "$10,084.93 USD" at bounding box center [874, 252] width 144 height 54
click at [849, 261] on td "$10,084.93 USD" at bounding box center [874, 252] width 144 height 54
click at [849, 258] on td "$10,084.93 USD" at bounding box center [874, 252] width 144 height 54
click at [829, 408] on td "$13,192.66 USD" at bounding box center [874, 392] width 144 height 39
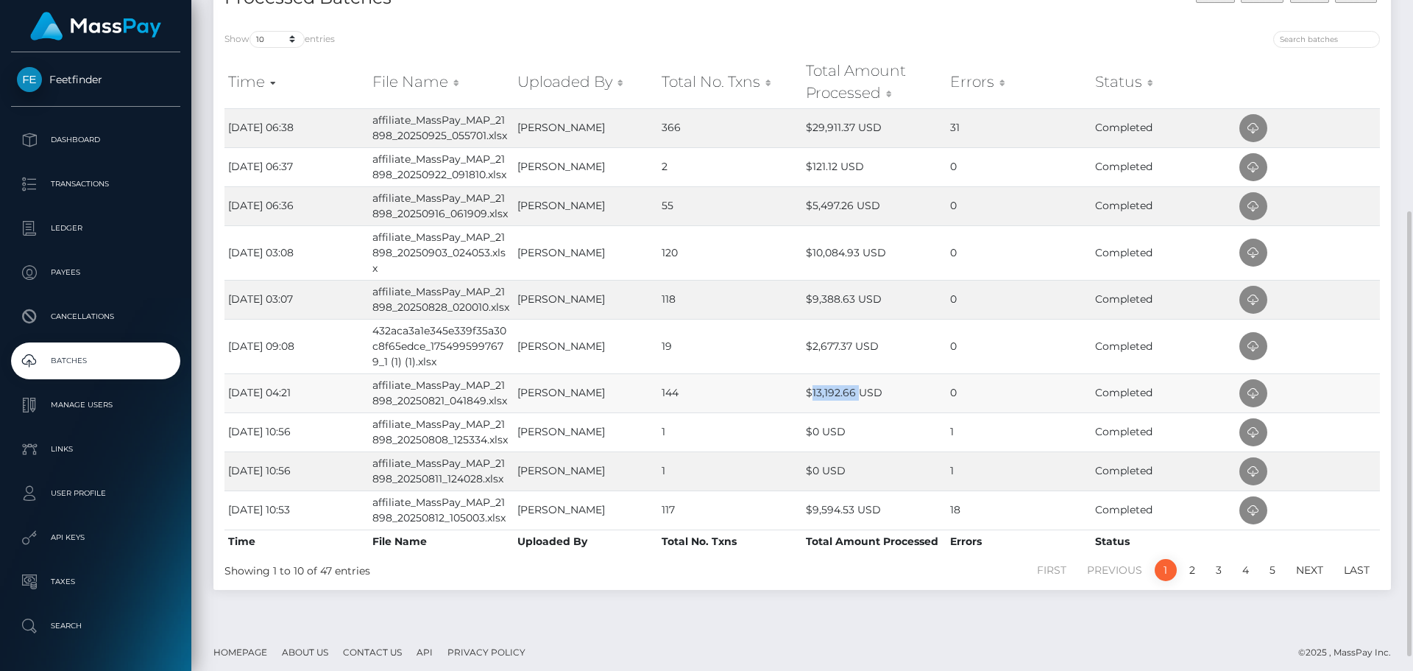
click at [829, 408] on td "$13,192.66 USD" at bounding box center [874, 392] width 144 height 39
click at [1252, 580] on link "4" at bounding box center [1245, 570] width 23 height 22
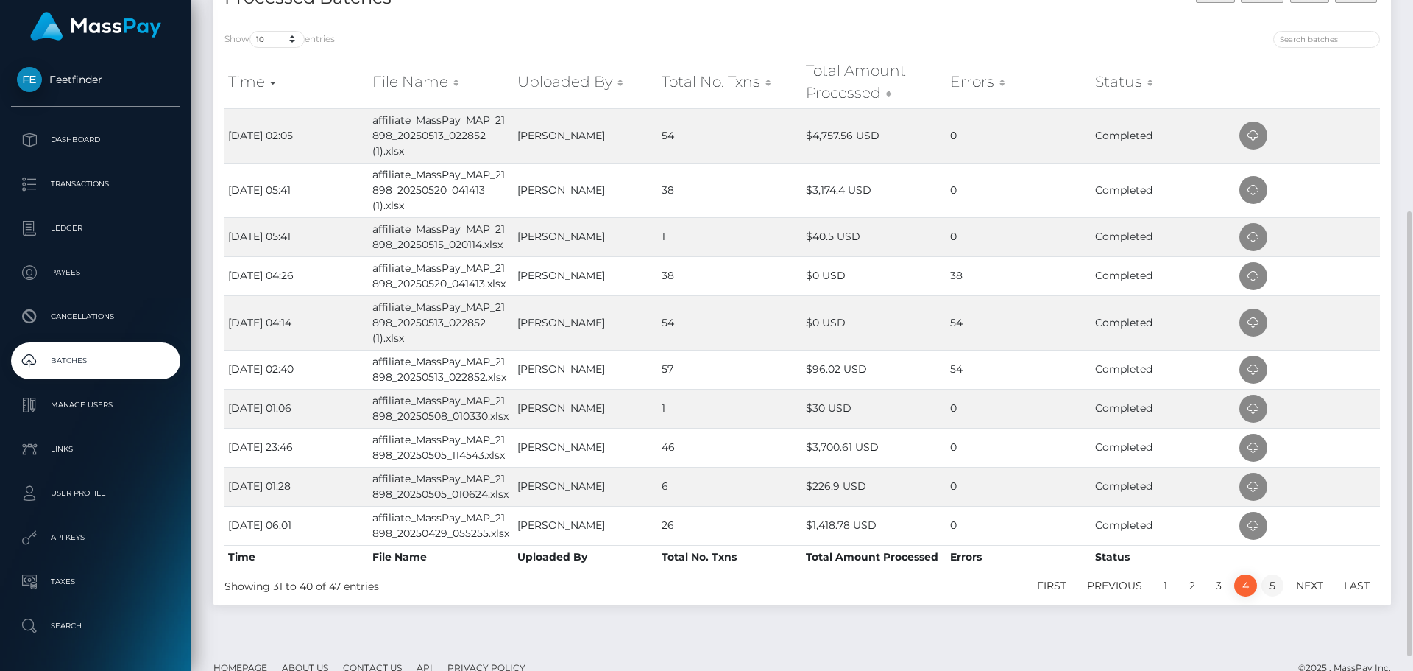
click at [1265, 585] on link "5" at bounding box center [1273, 585] width 22 height 22
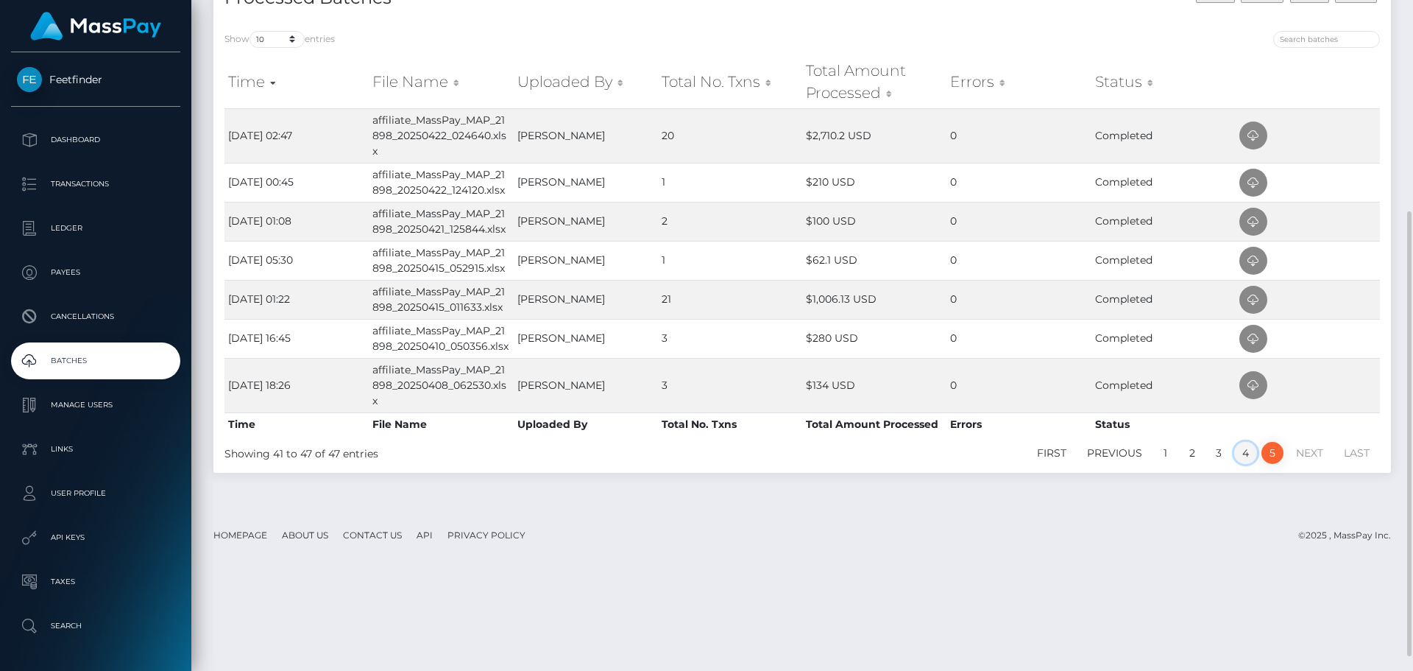
click at [1242, 450] on link "4" at bounding box center [1245, 453] width 23 height 22
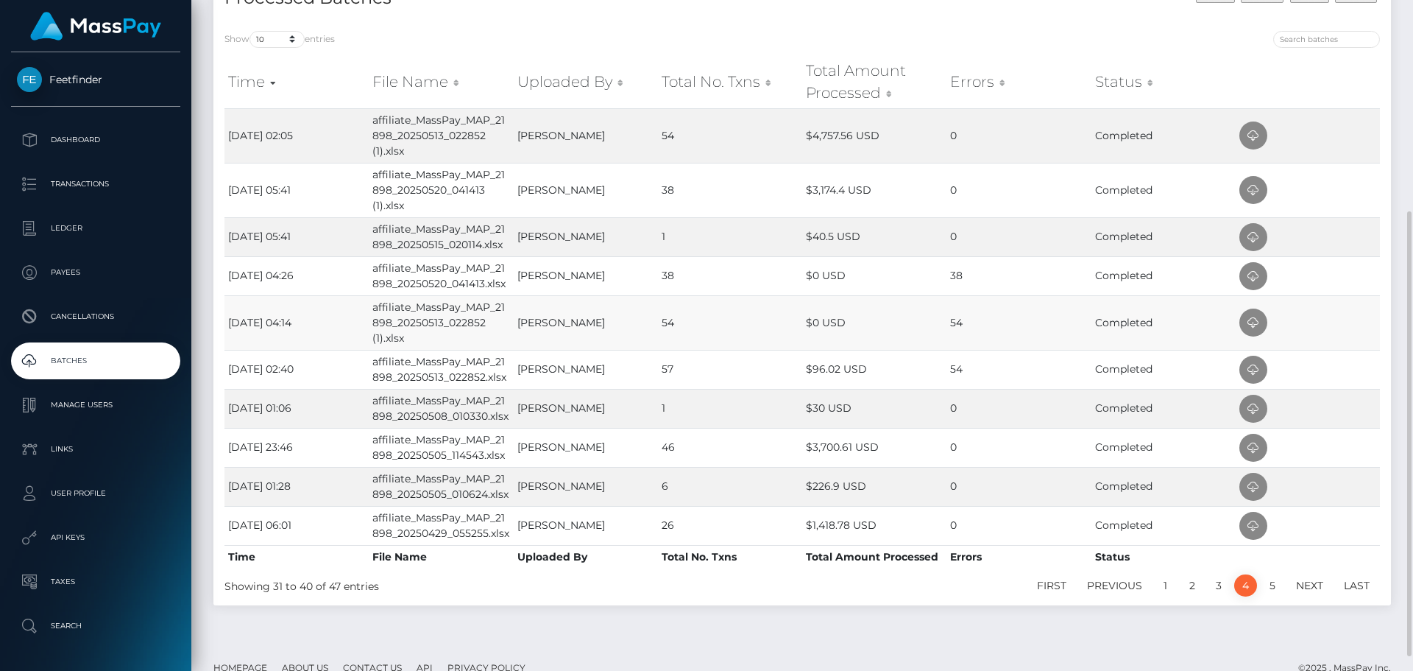
click at [956, 321] on td "54" at bounding box center [1019, 322] width 144 height 54
click at [964, 319] on td "54" at bounding box center [1019, 322] width 144 height 54
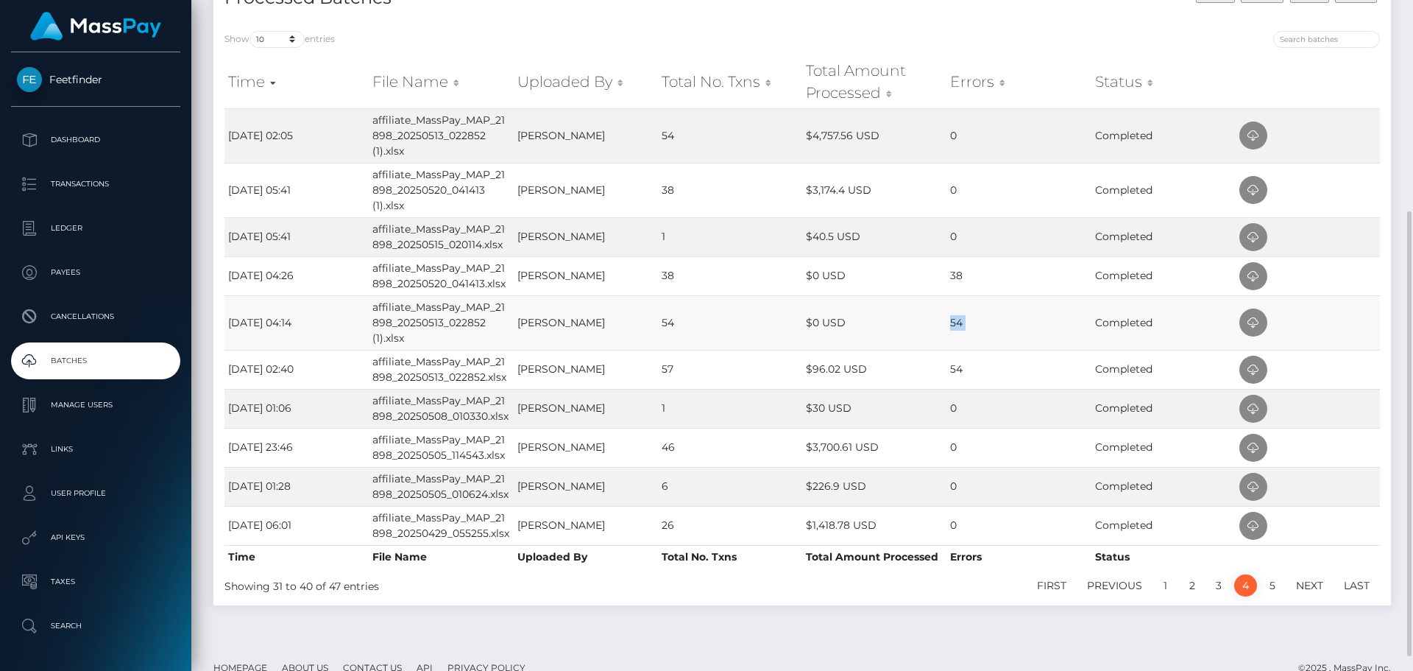
click at [964, 319] on td "54" at bounding box center [1019, 322] width 144 height 54
click at [944, 269] on td "$0 USD" at bounding box center [874, 275] width 144 height 39
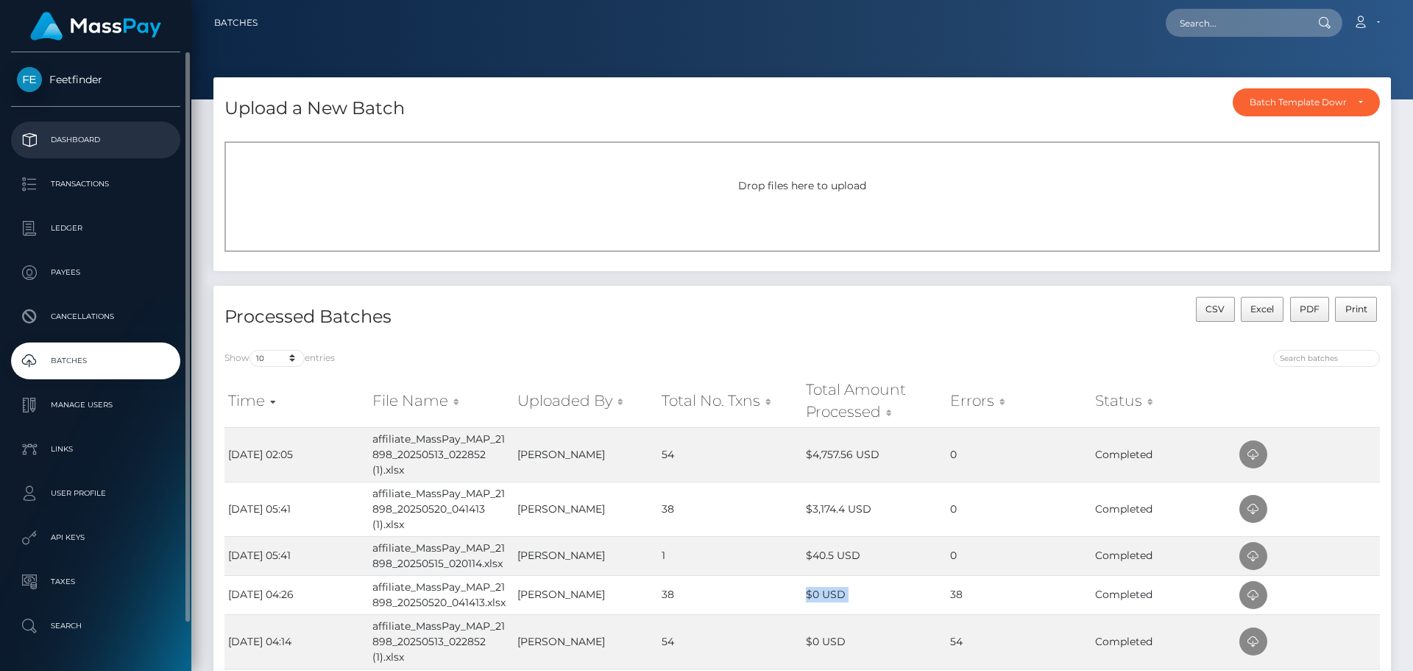
click at [70, 140] on p "Dashboard" at bounding box center [96, 140] width 158 height 22
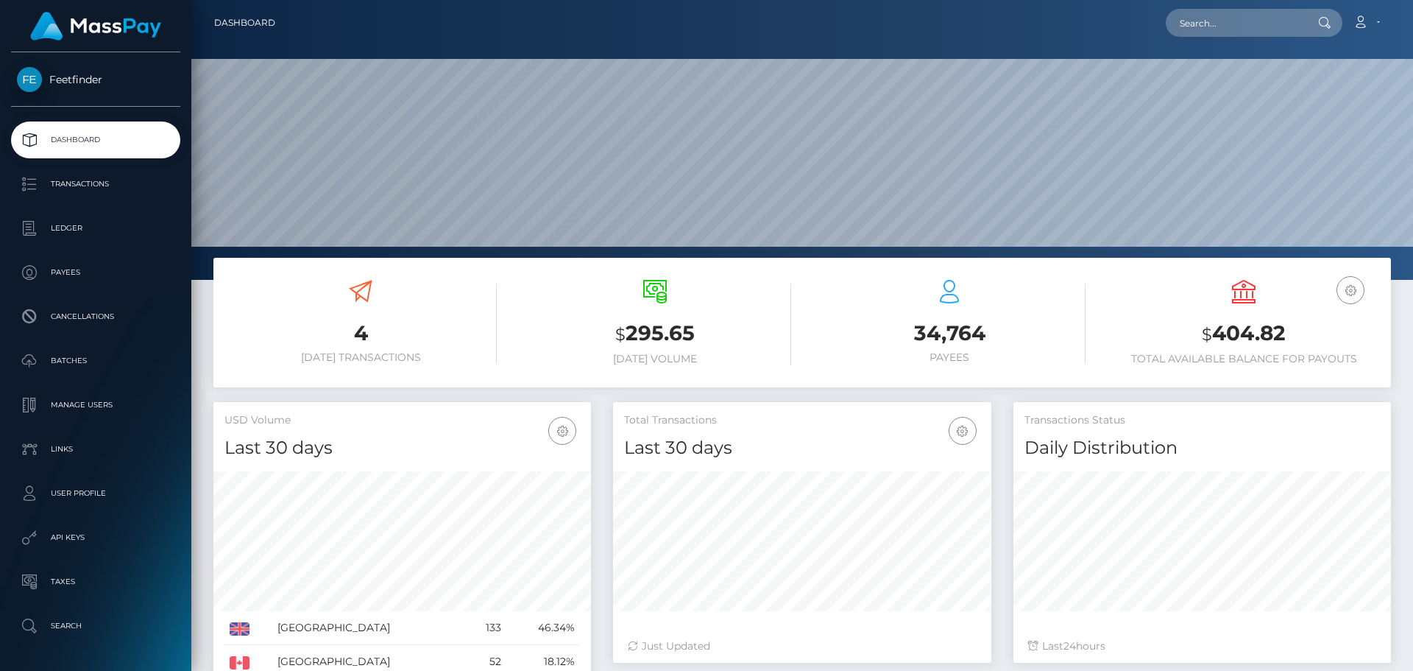
scroll to position [261, 378]
